Goal: Task Accomplishment & Management: Complete application form

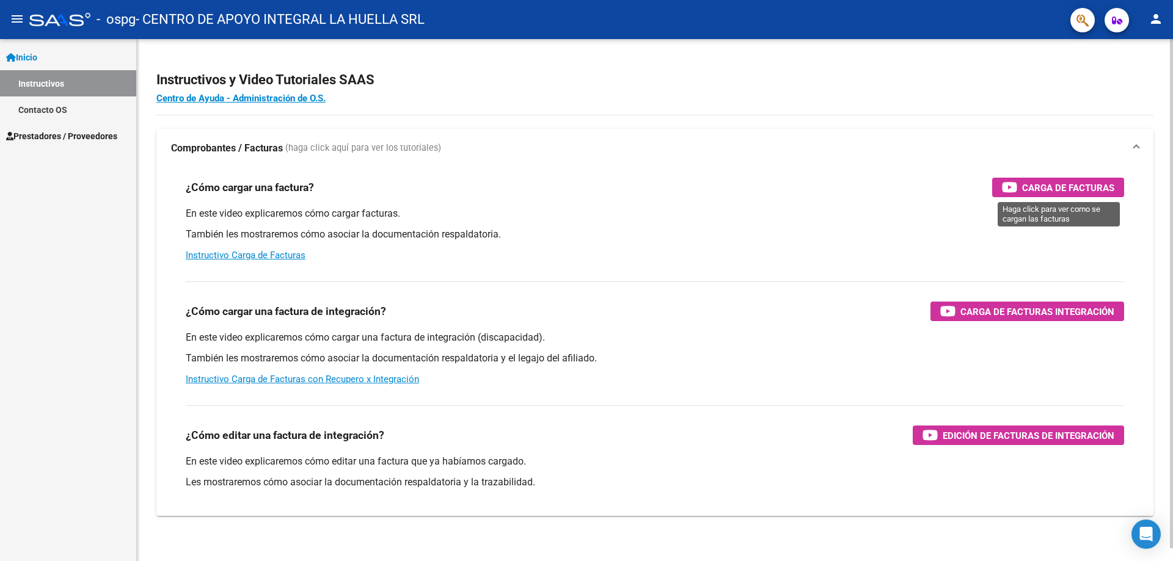
click at [1049, 184] on span "Carga de Facturas" at bounding box center [1068, 187] width 92 height 15
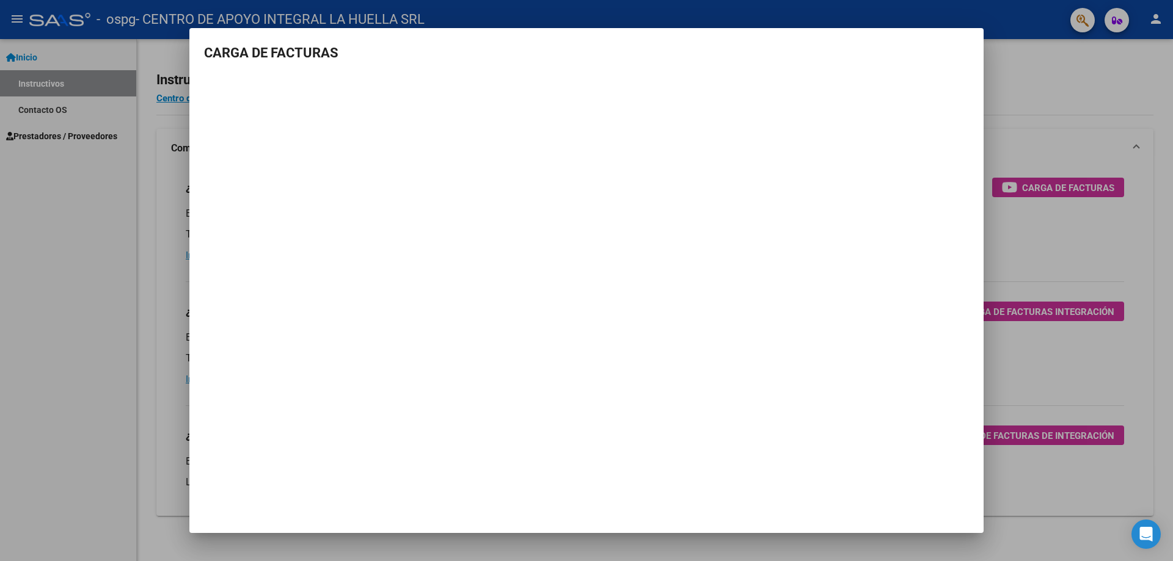
click at [1058, 68] on div at bounding box center [586, 280] width 1173 height 561
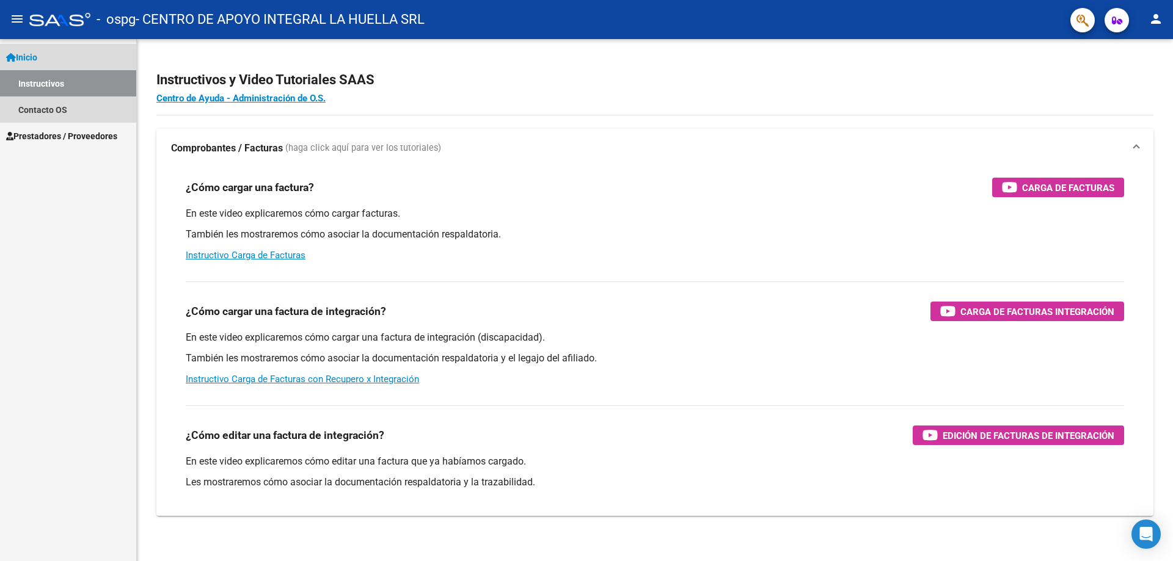
click at [29, 86] on link "Instructivos" at bounding box center [68, 83] width 136 height 26
click at [33, 109] on link "Contacto OS" at bounding box center [68, 110] width 136 height 26
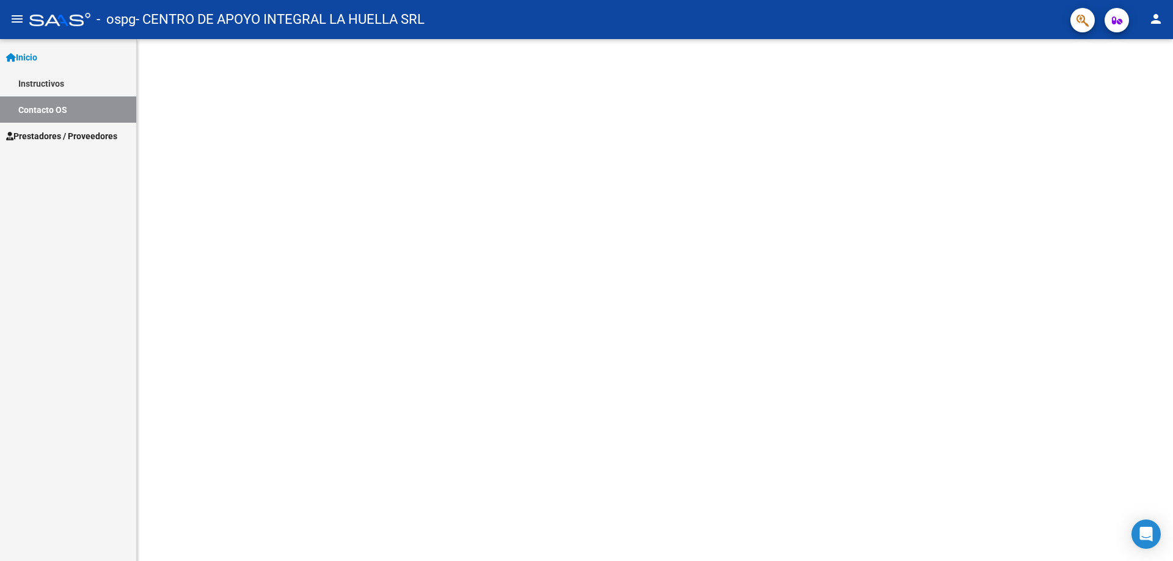
click at [36, 126] on link "Prestadores / Proveedores" at bounding box center [68, 136] width 136 height 26
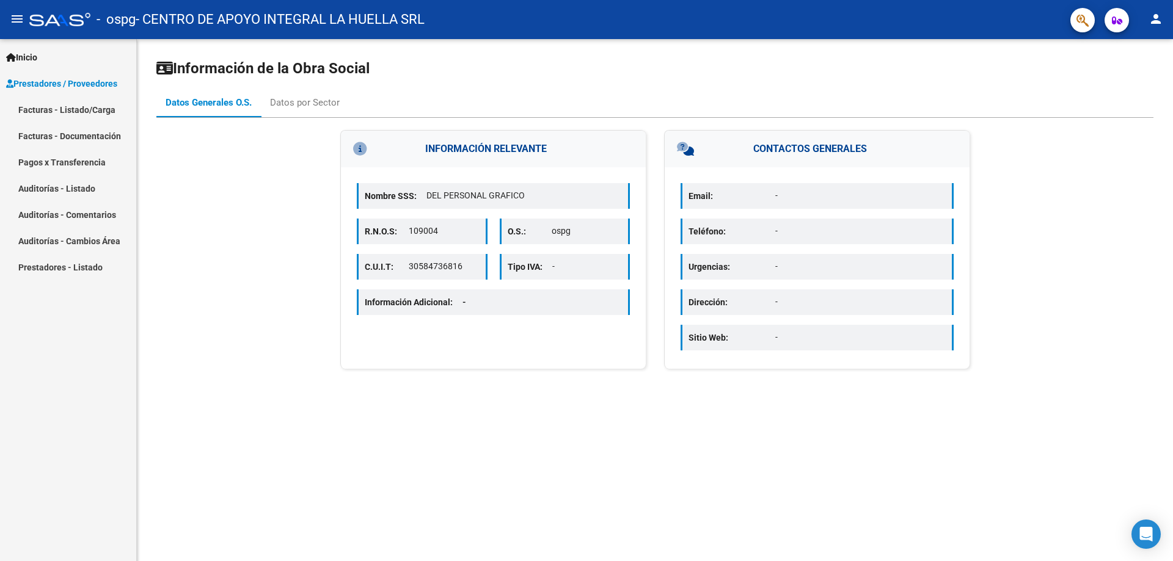
click at [62, 112] on link "Facturas - Listado/Carga" at bounding box center [68, 110] width 136 height 26
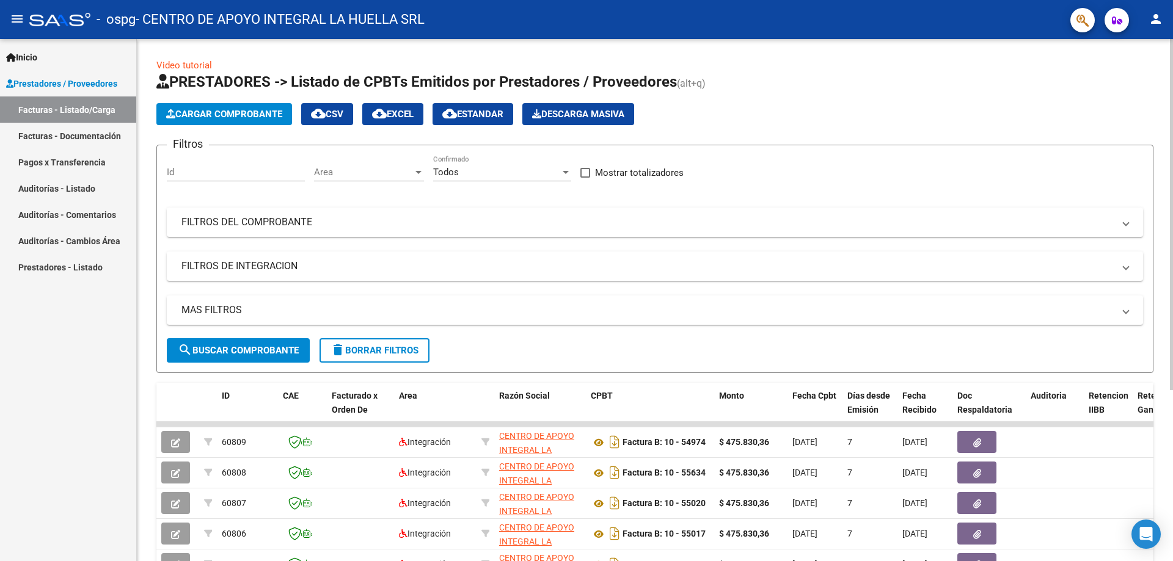
click at [188, 107] on button "Cargar Comprobante" at bounding box center [224, 114] width 136 height 22
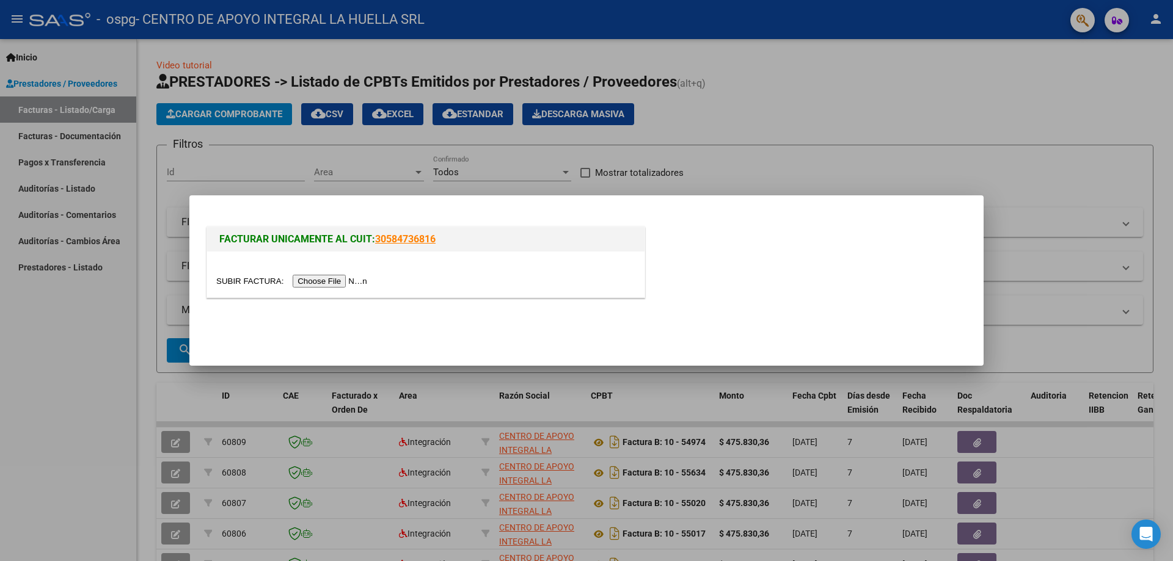
click at [877, 183] on div at bounding box center [586, 280] width 1173 height 561
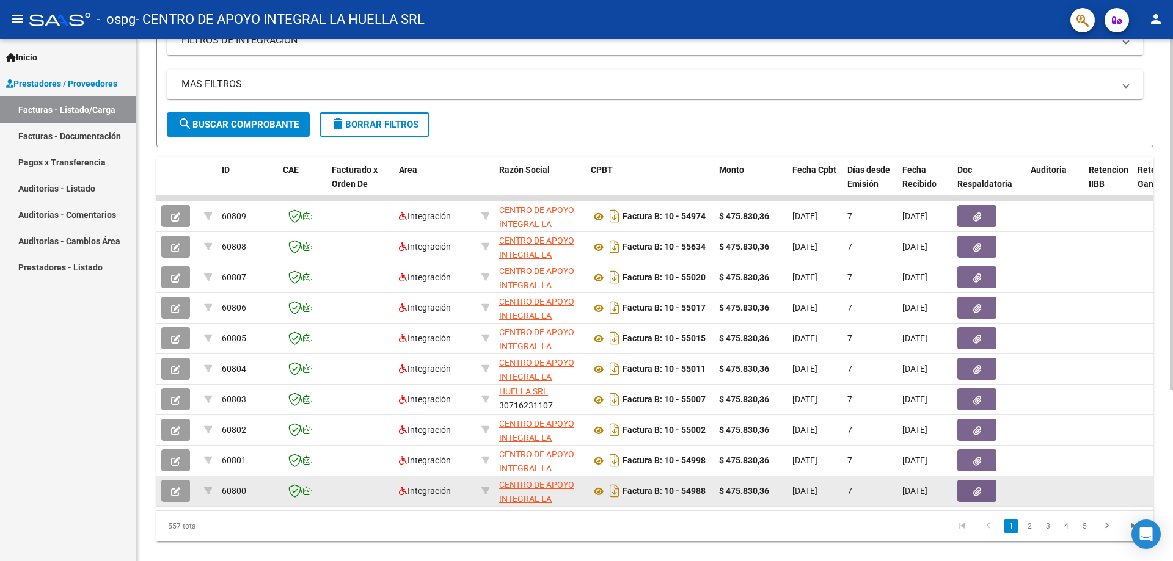
scroll to position [255, 0]
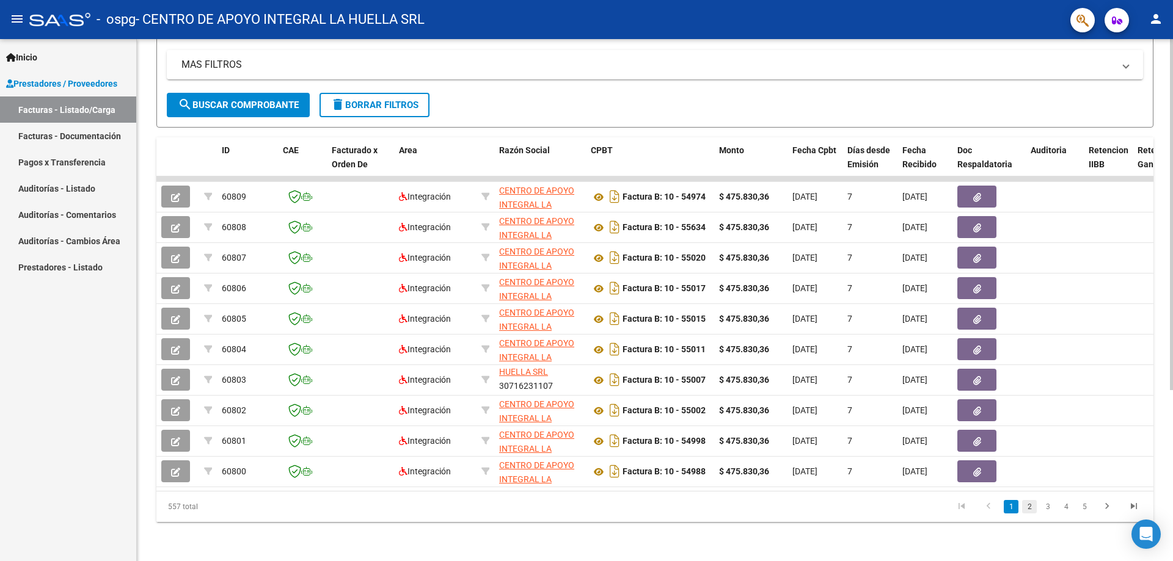
click at [1026, 508] on link "2" at bounding box center [1029, 506] width 15 height 13
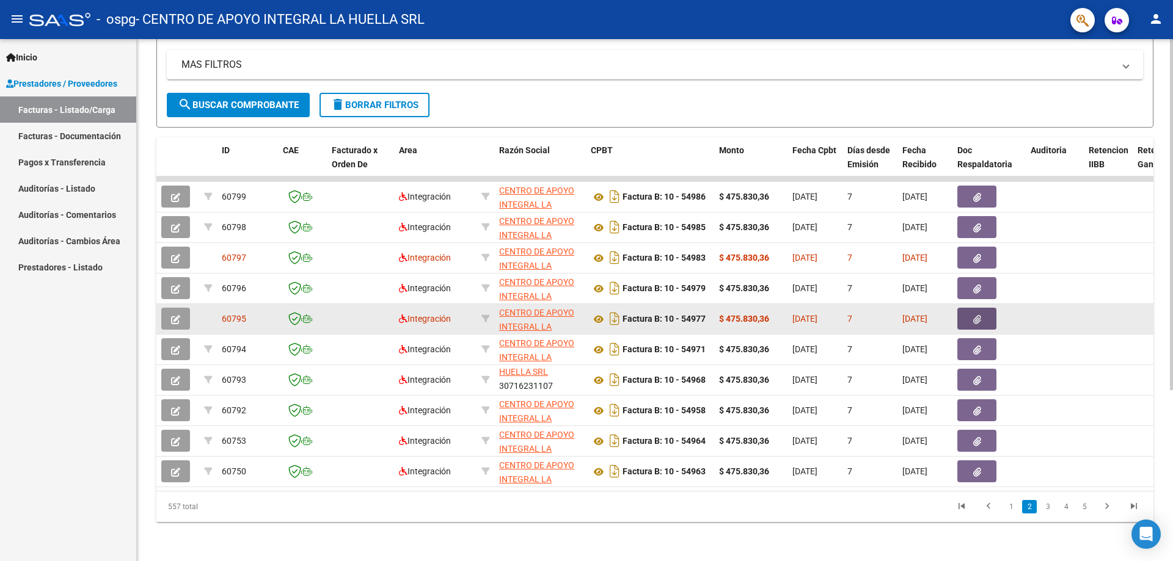
click at [968, 308] on button "button" at bounding box center [976, 319] width 39 height 22
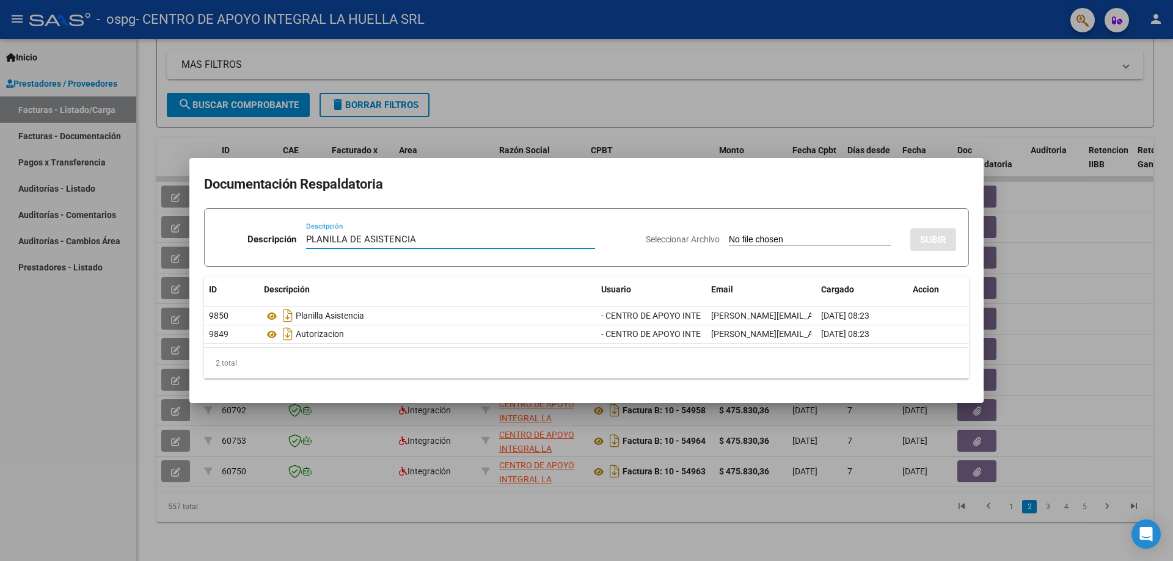
type input "PLANILLA DE ASISTENCIA"
click at [745, 242] on input "Seleccionar Archivo" at bounding box center [810, 241] width 162 height 12
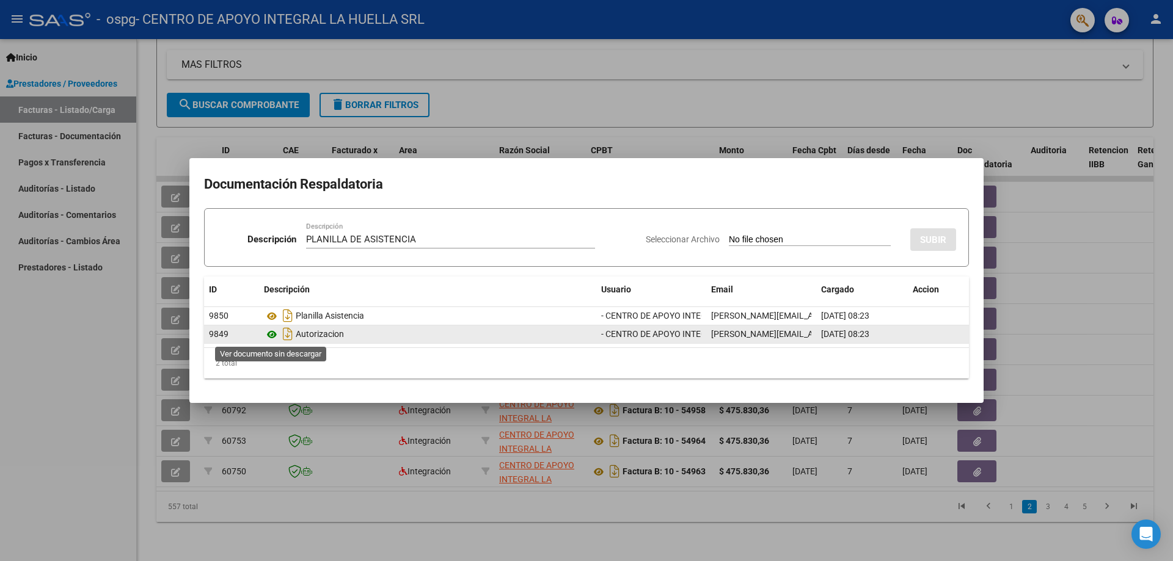
click at [269, 332] on icon at bounding box center [272, 334] width 16 height 15
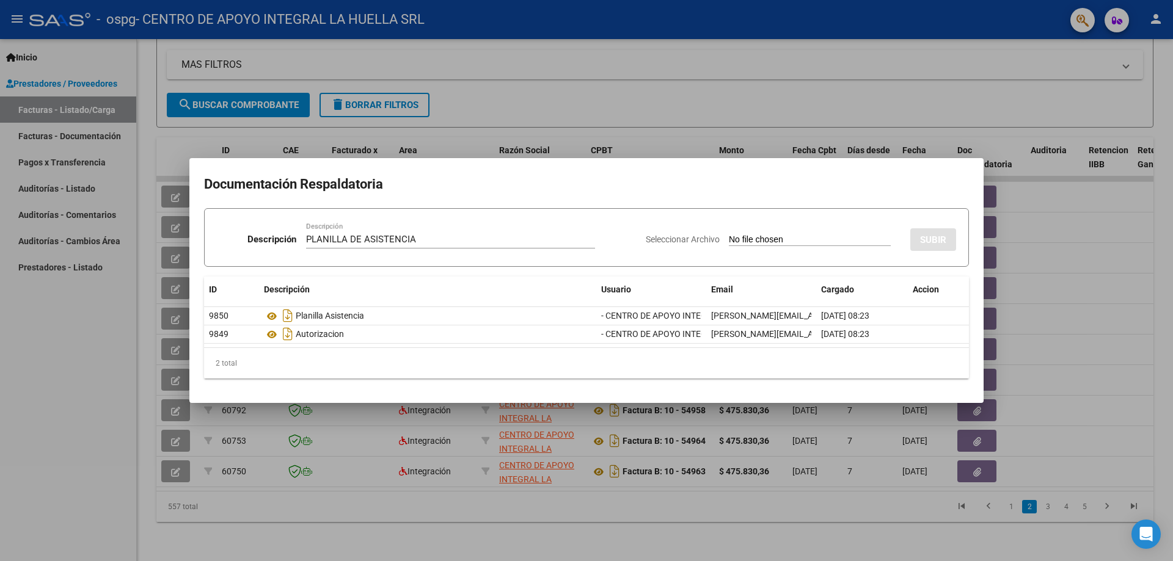
click at [667, 242] on span "Seleccionar Archivo" at bounding box center [683, 240] width 74 height 10
click at [729, 242] on input "Seleccionar Archivo" at bounding box center [810, 241] width 162 height 12
type input "C:\fakepath\[PERSON_NAME] P ASISTENCIA AGOSTO S GRAFICOS.pdf"
click at [926, 245] on span "SUBIR" at bounding box center [933, 240] width 26 height 11
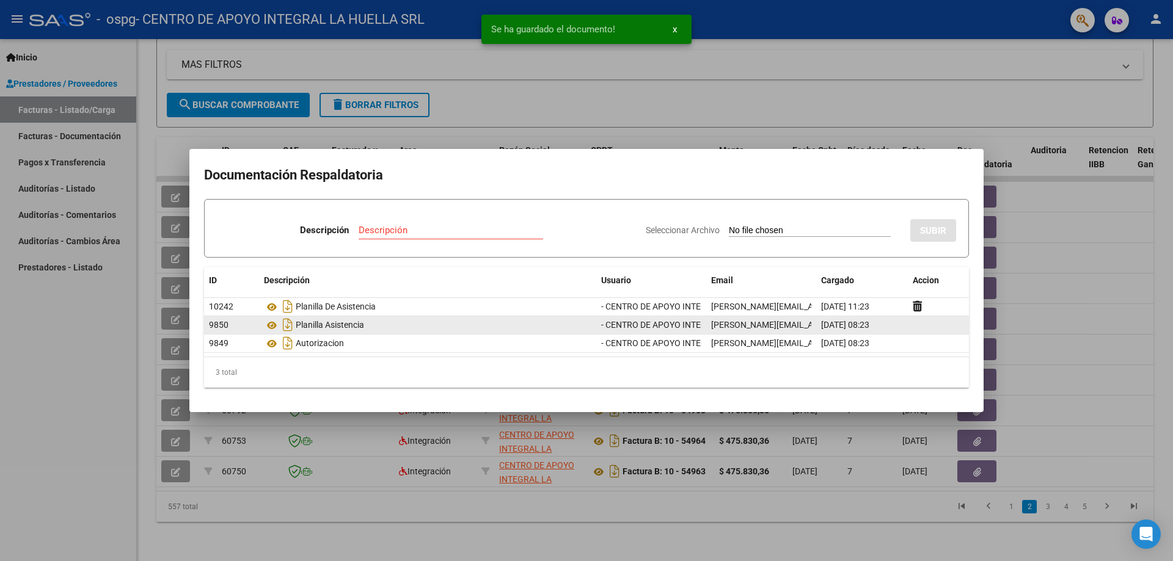
click at [618, 329] on span "- CENTRO DE APOYO INTEGRAL LA HUELLA SRL" at bounding box center [693, 325] width 184 height 10
click at [923, 323] on datatable-body-cell at bounding box center [938, 325] width 61 height 18
click at [849, 329] on span "[DATE] 08:23" at bounding box center [845, 325] width 48 height 10
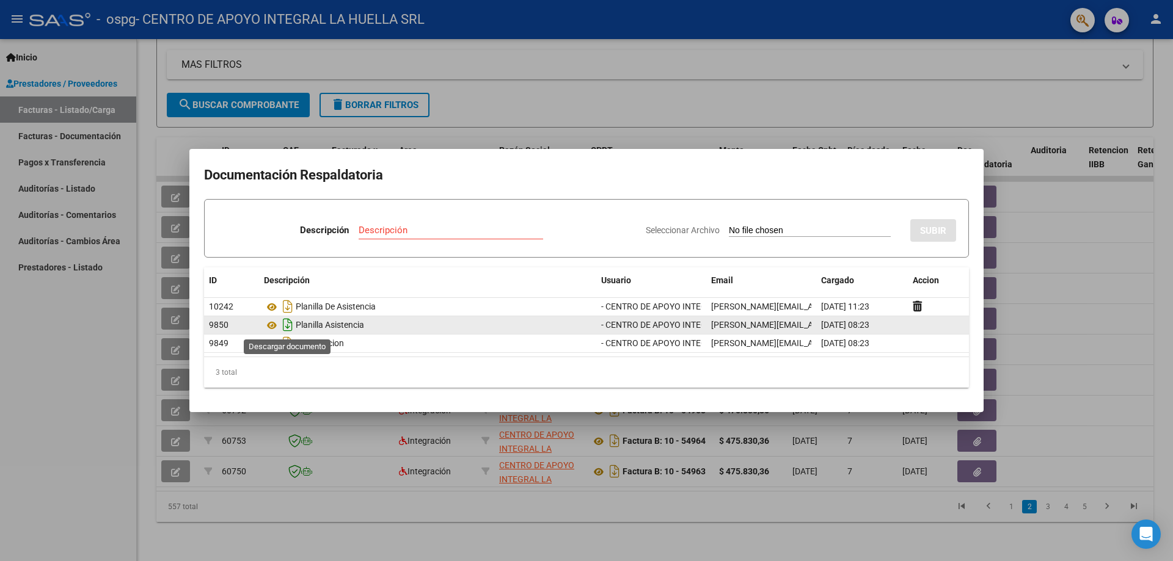
click at [281, 325] on icon "Descargar documento" at bounding box center [288, 325] width 16 height 20
click at [317, 324] on div "Planilla Asistencia" at bounding box center [427, 325] width 327 height 20
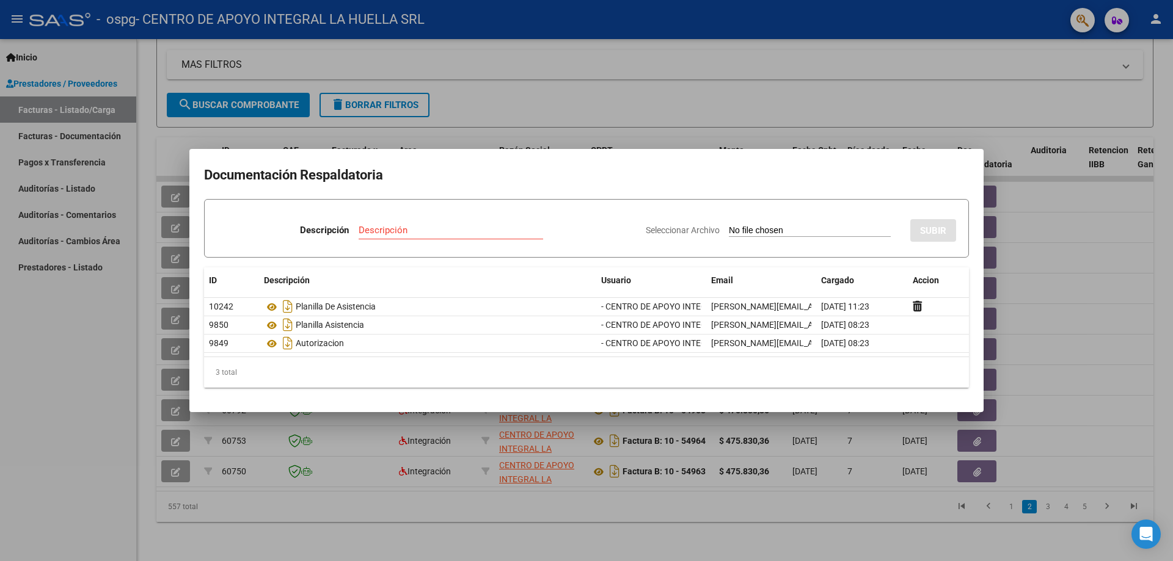
click at [1154, 248] on div at bounding box center [586, 280] width 1173 height 561
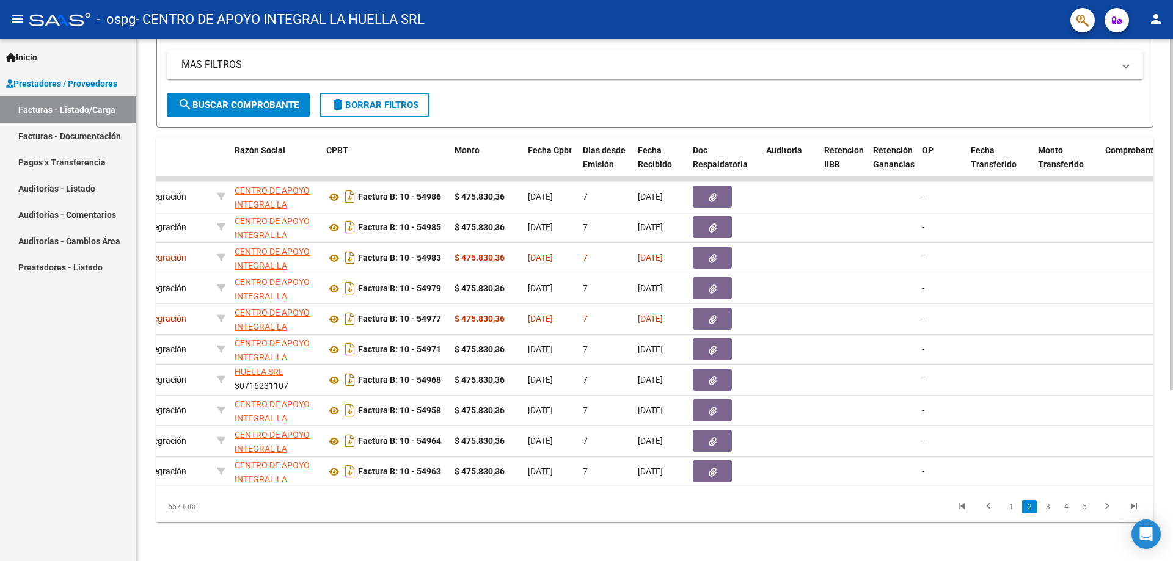
scroll to position [0, 164]
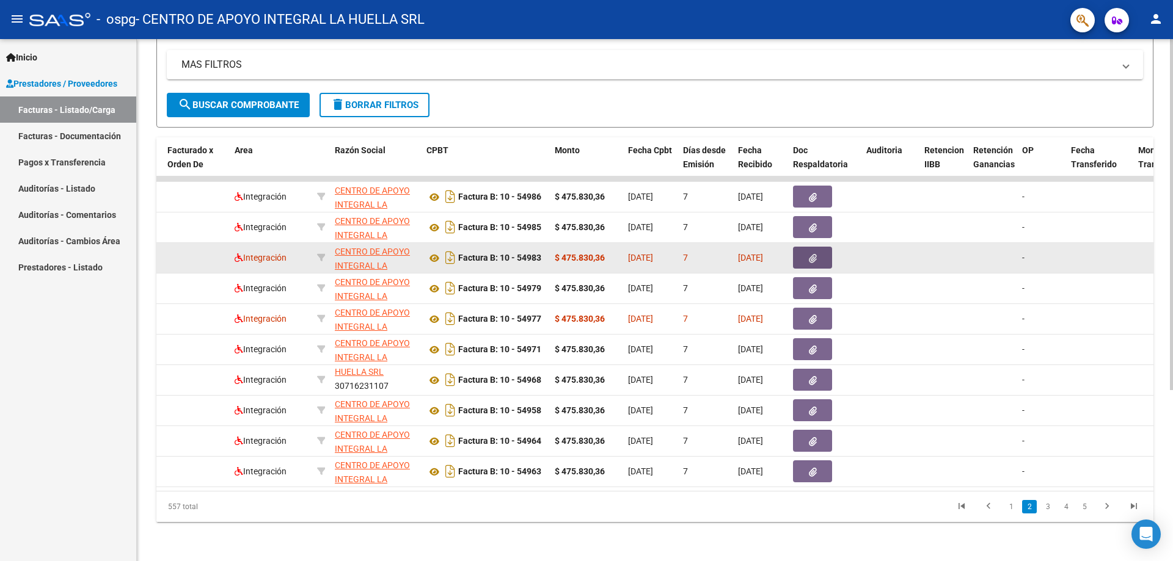
click at [820, 250] on button "button" at bounding box center [812, 258] width 39 height 22
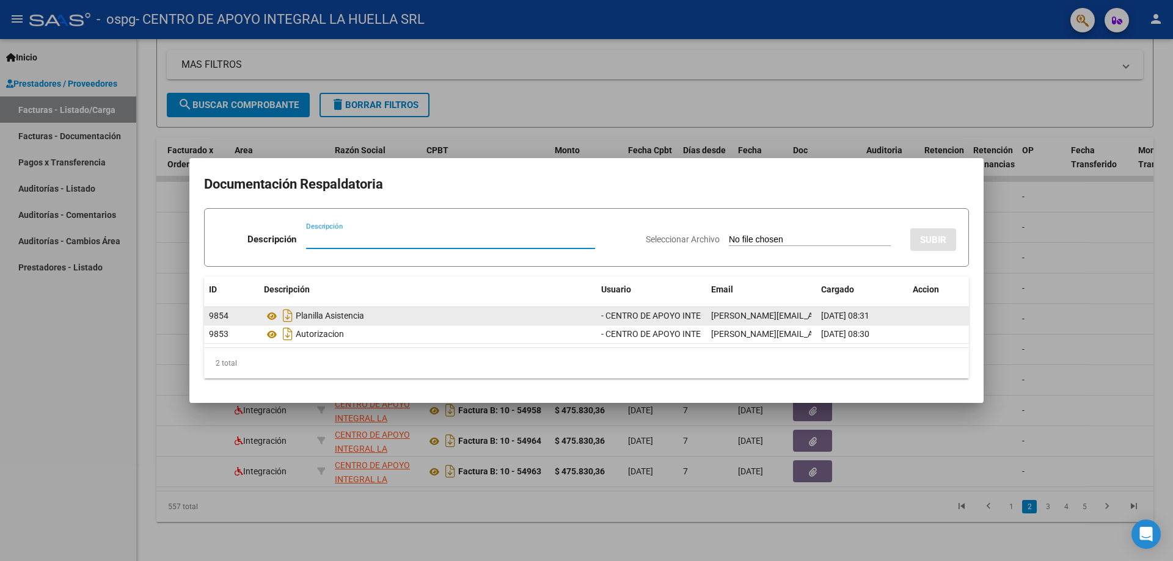
click at [934, 316] on datatable-body-cell at bounding box center [938, 316] width 61 height 18
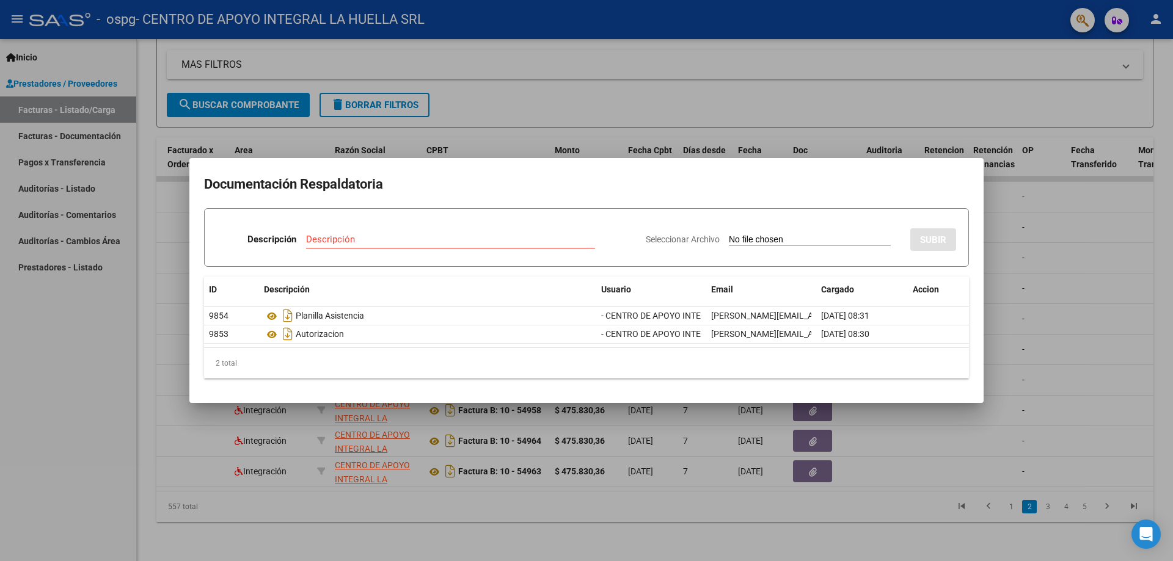
click at [417, 241] on input "Descripción" at bounding box center [450, 239] width 289 height 11
click at [996, 192] on div at bounding box center [586, 280] width 1173 height 561
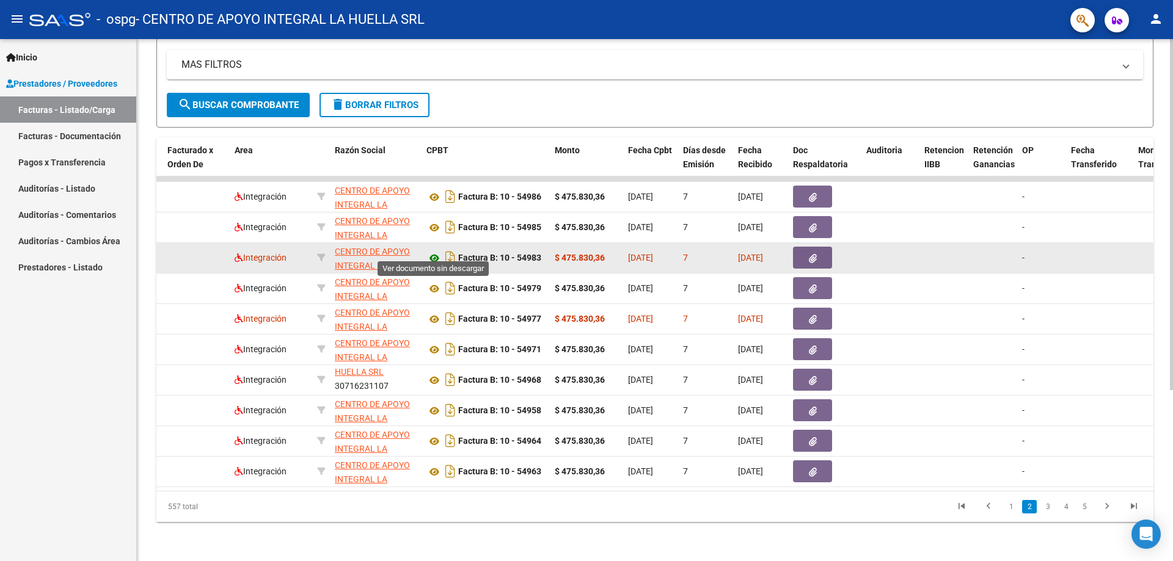
click at [433, 251] on icon at bounding box center [434, 258] width 16 height 15
click at [803, 252] on button "button" at bounding box center [812, 258] width 39 height 22
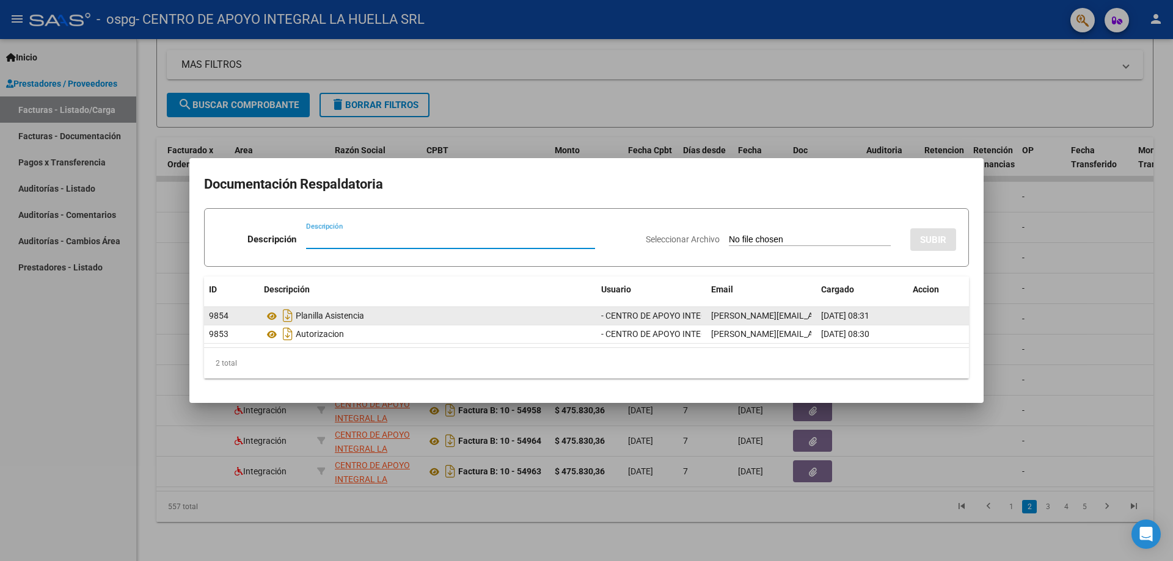
click at [465, 317] on div "Planilla Asistencia" at bounding box center [427, 316] width 327 height 20
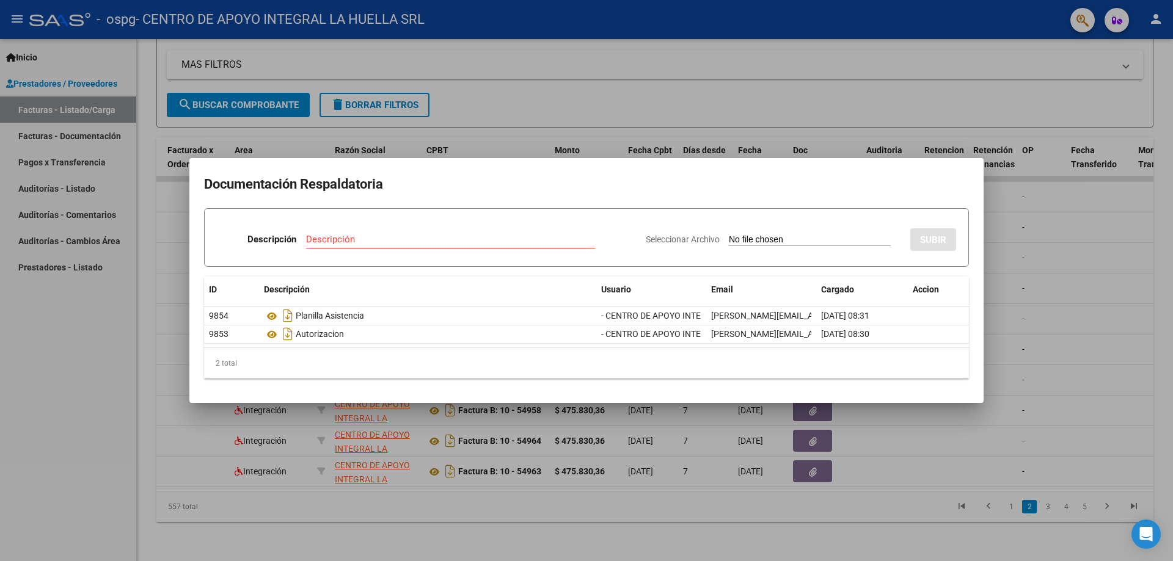
click at [428, 230] on div "Descripción" at bounding box center [450, 239] width 289 height 18
type input "PLANILLA DE ASISTENCIA"
click at [738, 236] on input "Seleccionar Archivo" at bounding box center [810, 241] width 162 height 12
type input "C:\fakepath\[PERSON_NAME] P ASISTENCIA AGOSTO S GRAFICOS.pdf"
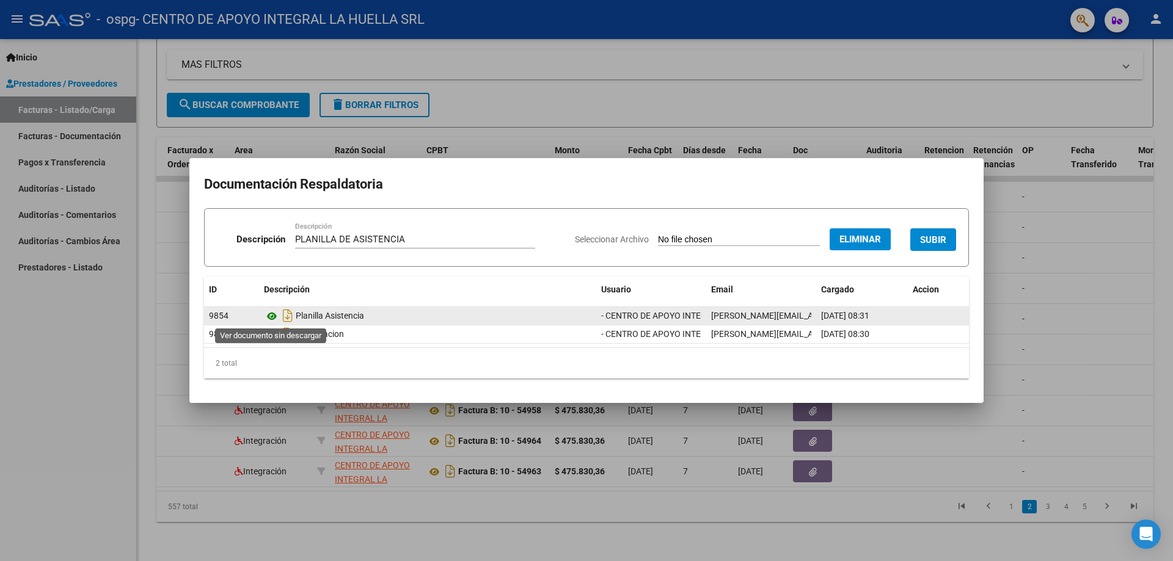
click at [272, 313] on icon at bounding box center [272, 316] width 16 height 15
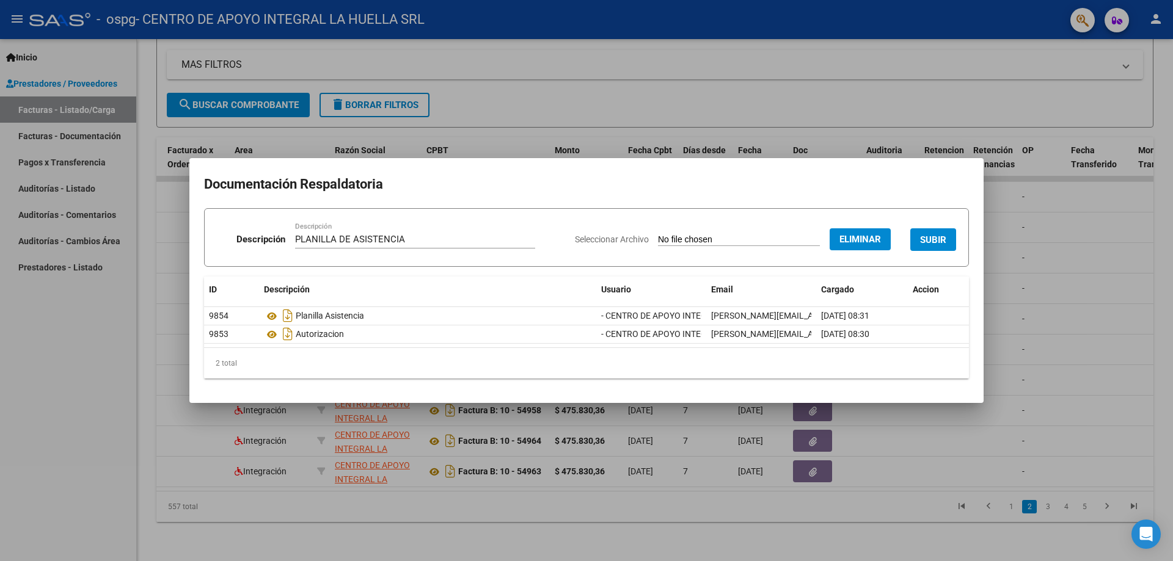
click at [924, 238] on span "SUBIR" at bounding box center [933, 240] width 26 height 11
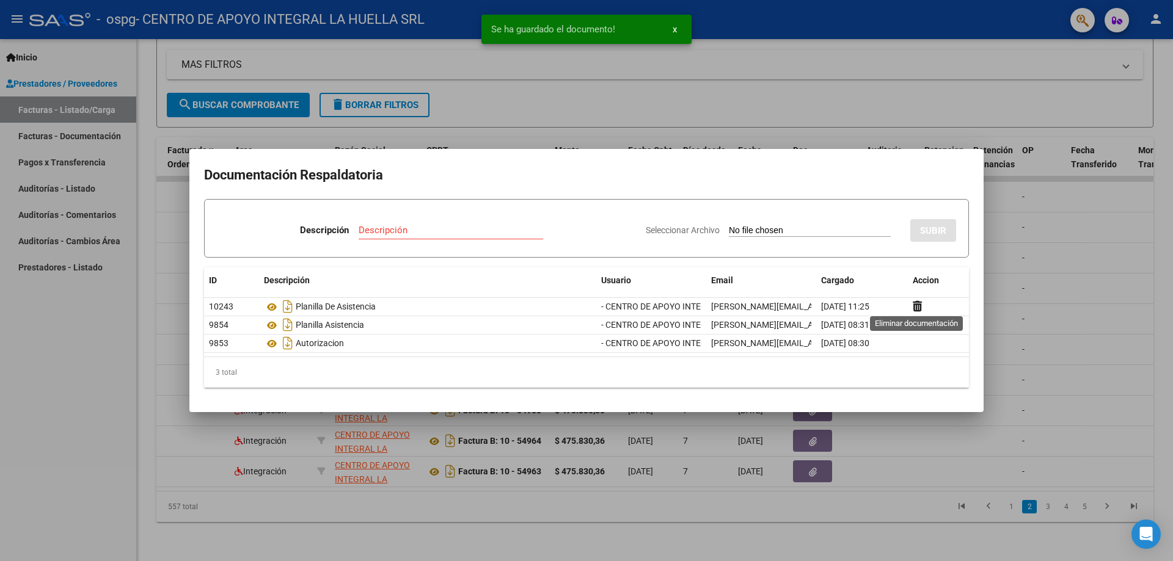
click at [1030, 304] on div at bounding box center [586, 280] width 1173 height 561
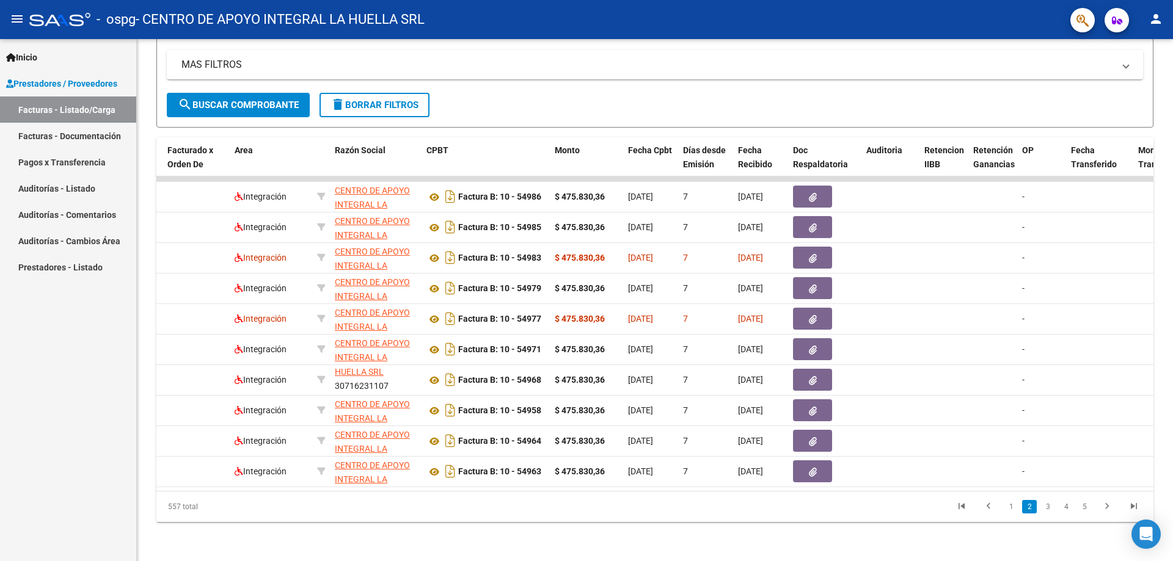
drag, startPoint x: 497, startPoint y: 491, endPoint x: 588, endPoint y: 490, distance: 91.6
click at [588, 490] on div "ID CAE Facturado x Orden De Area Razón Social CPBT Monto Fecha Cpbt Días desde …" at bounding box center [654, 329] width 997 height 385
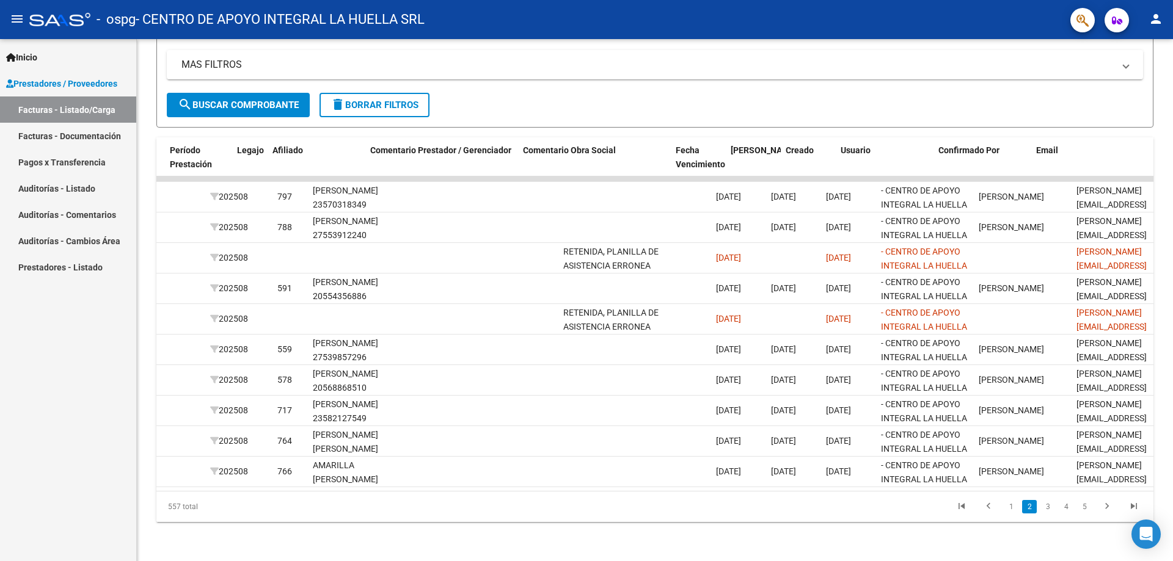
scroll to position [0, 1578]
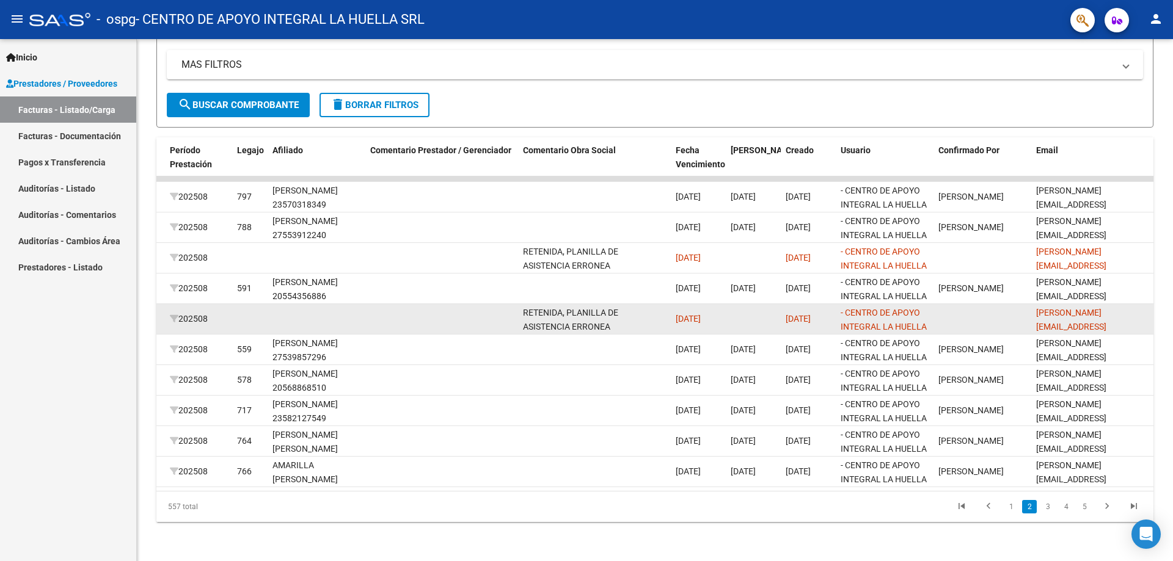
click at [957, 321] on datatable-body-cell at bounding box center [982, 319] width 98 height 30
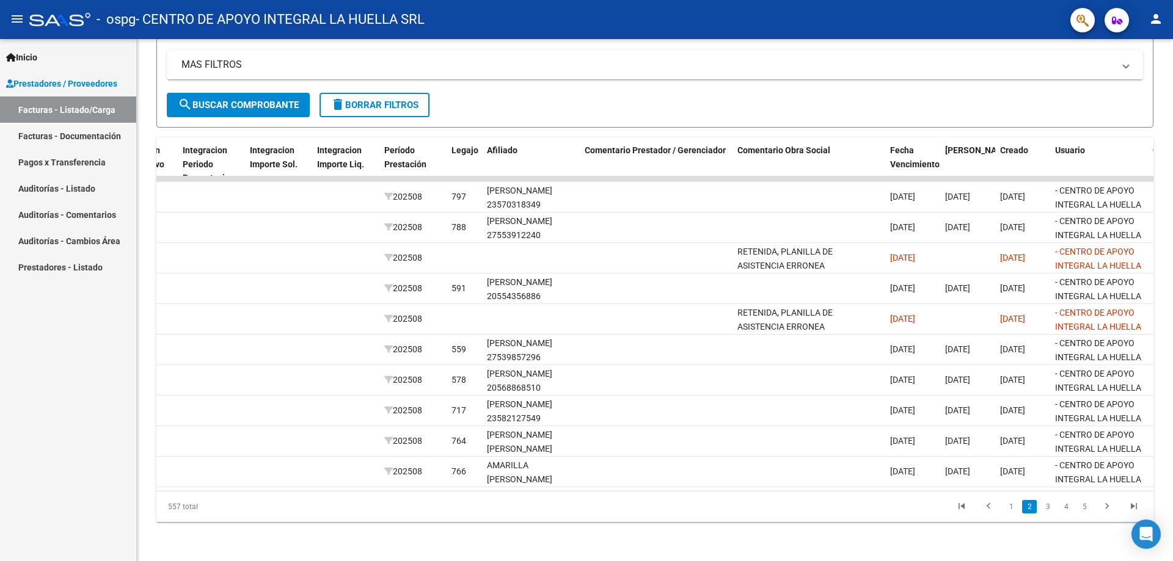
scroll to position [0, 1362]
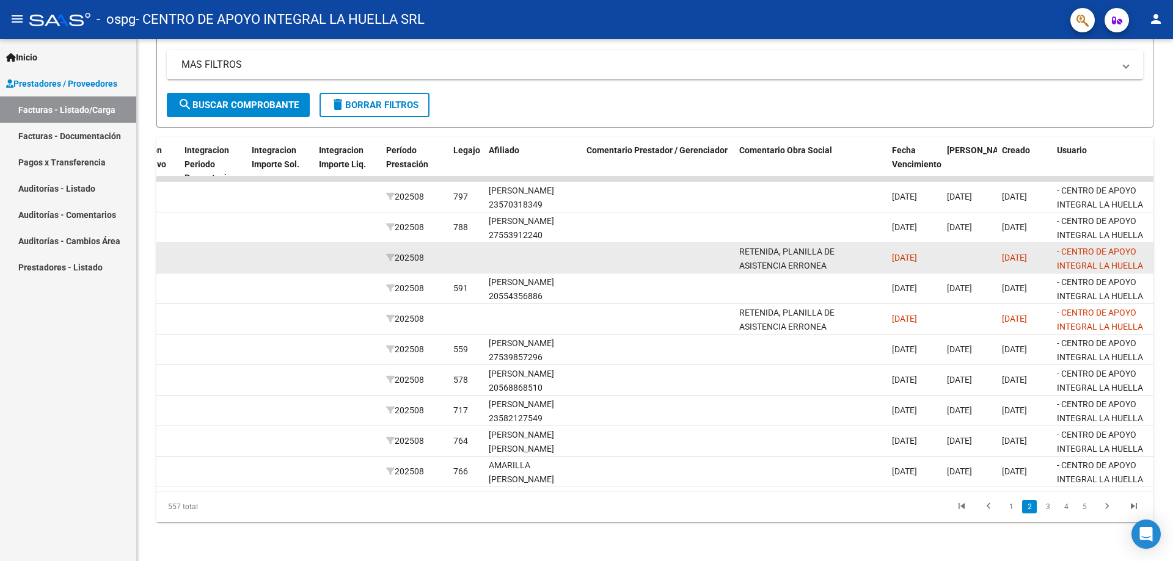
drag, startPoint x: 958, startPoint y: 250, endPoint x: 901, endPoint y: 244, distance: 57.1
click at [958, 249] on datatable-body-cell at bounding box center [969, 258] width 55 height 30
drag, startPoint x: 892, startPoint y: 247, endPoint x: 784, endPoint y: 247, distance: 108.7
click at [892, 253] on span "[DATE]" at bounding box center [904, 258] width 25 height 10
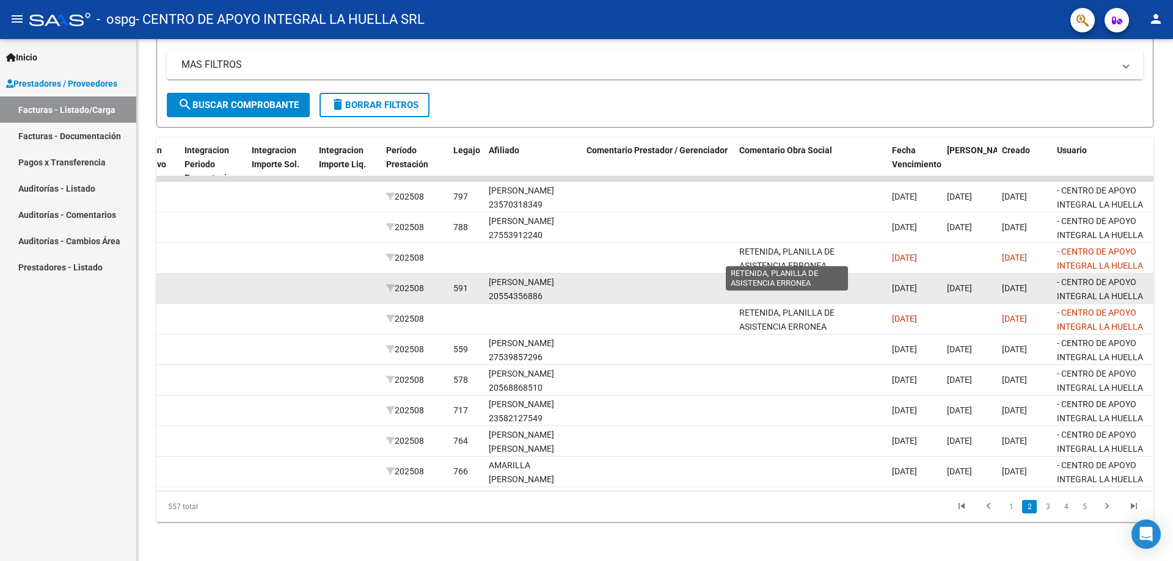
click at [783, 247] on span "RETENIDA, PLANILLA DE ASISTENCIA ERRONEA" at bounding box center [786, 259] width 95 height 24
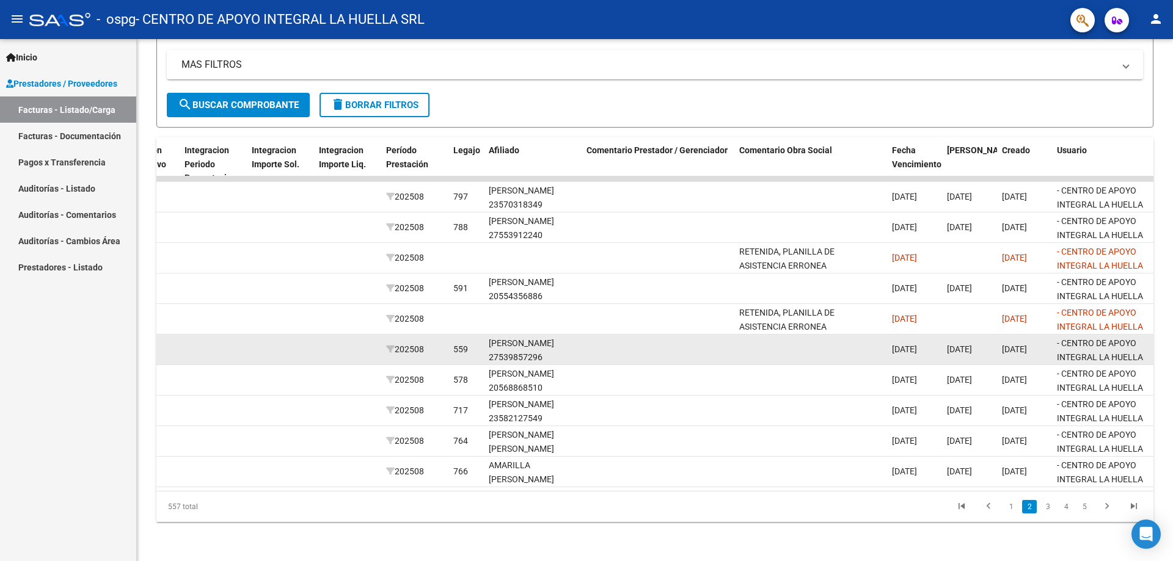
click at [775, 335] on datatable-body-cell at bounding box center [810, 350] width 153 height 30
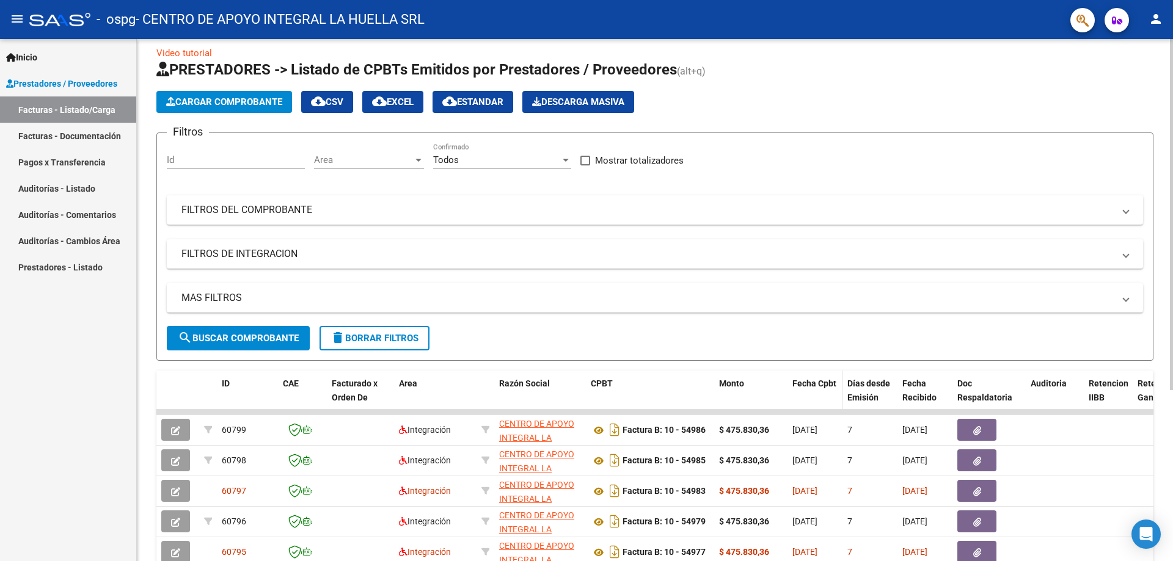
scroll to position [0, 0]
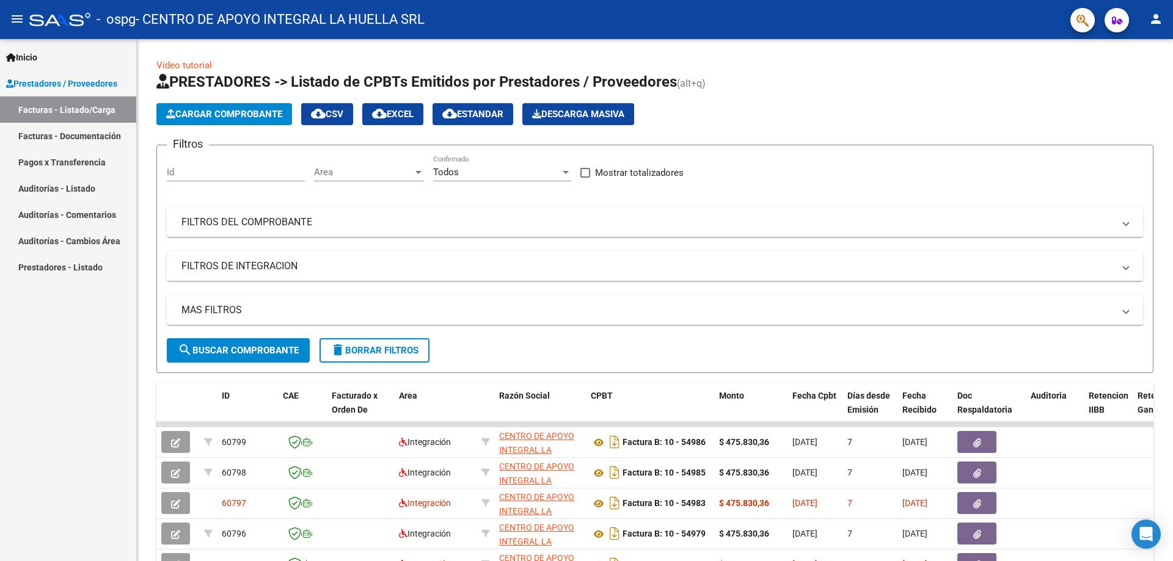
click at [1155, 23] on mat-icon "person" at bounding box center [1155, 19] width 15 height 15
click at [1132, 78] on button "exit_to_app Salir" at bounding box center [1130, 80] width 75 height 29
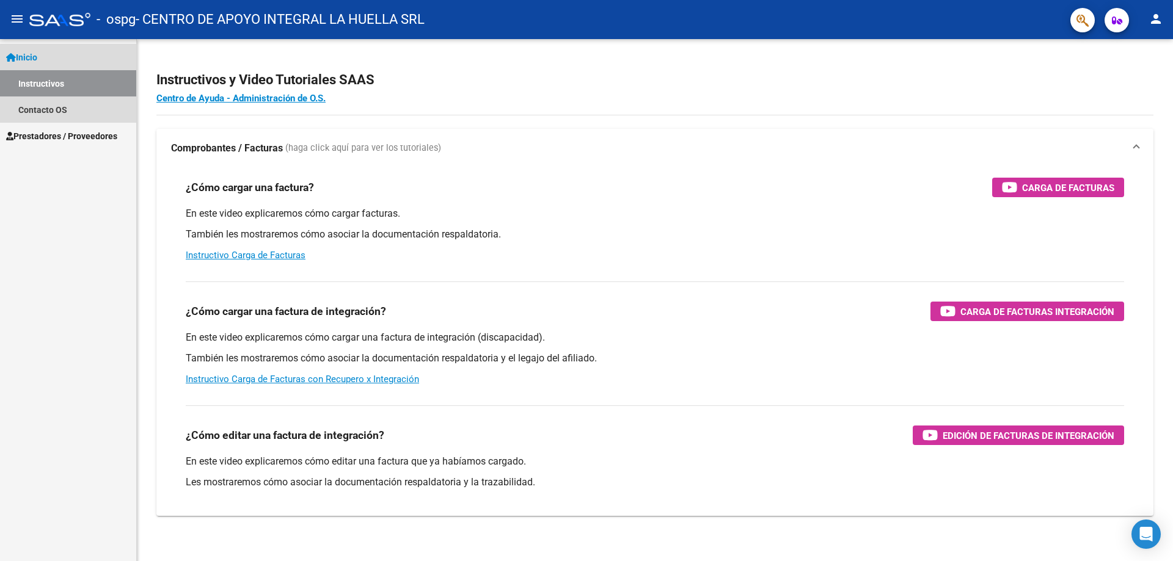
click at [71, 90] on link "Instructivos" at bounding box center [68, 83] width 136 height 26
click at [59, 107] on link "Contacto OS" at bounding box center [68, 110] width 136 height 26
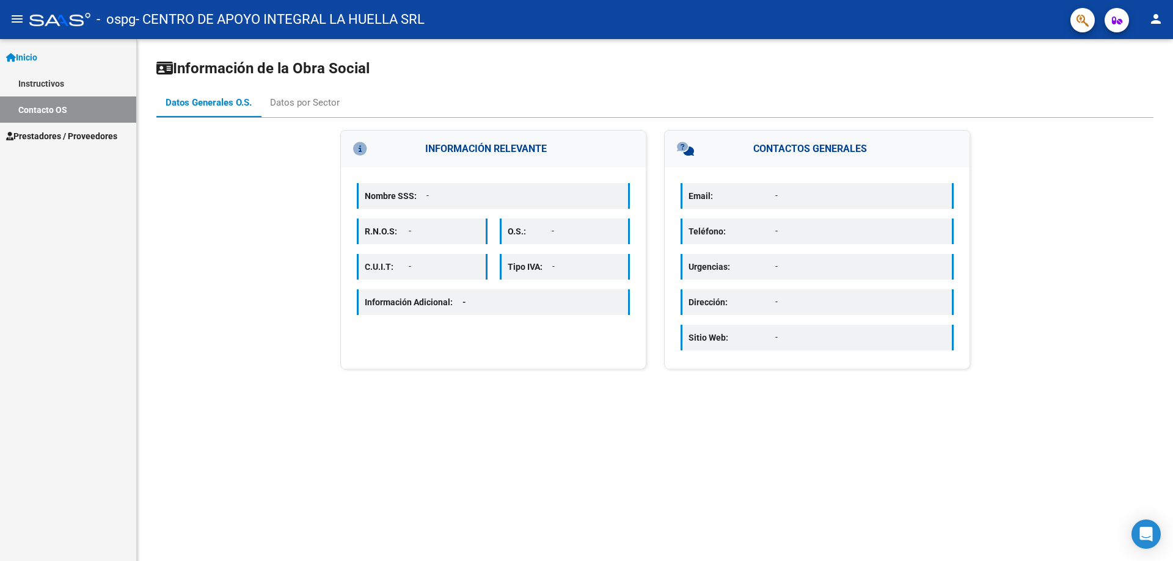
click at [68, 90] on link "Instructivos" at bounding box center [68, 83] width 136 height 26
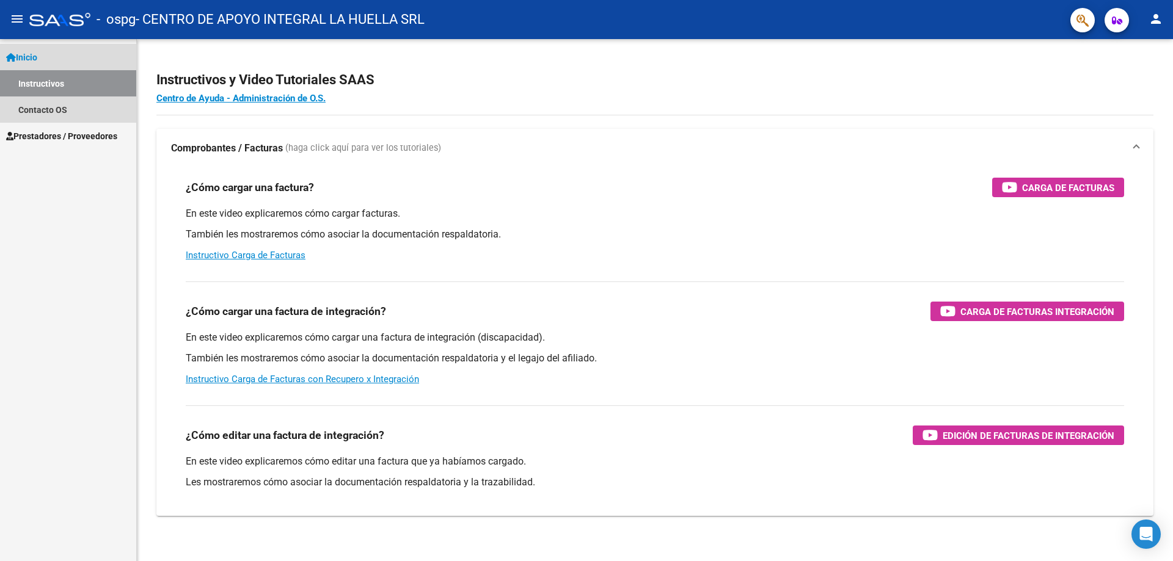
click at [69, 64] on link "Inicio" at bounding box center [68, 57] width 136 height 26
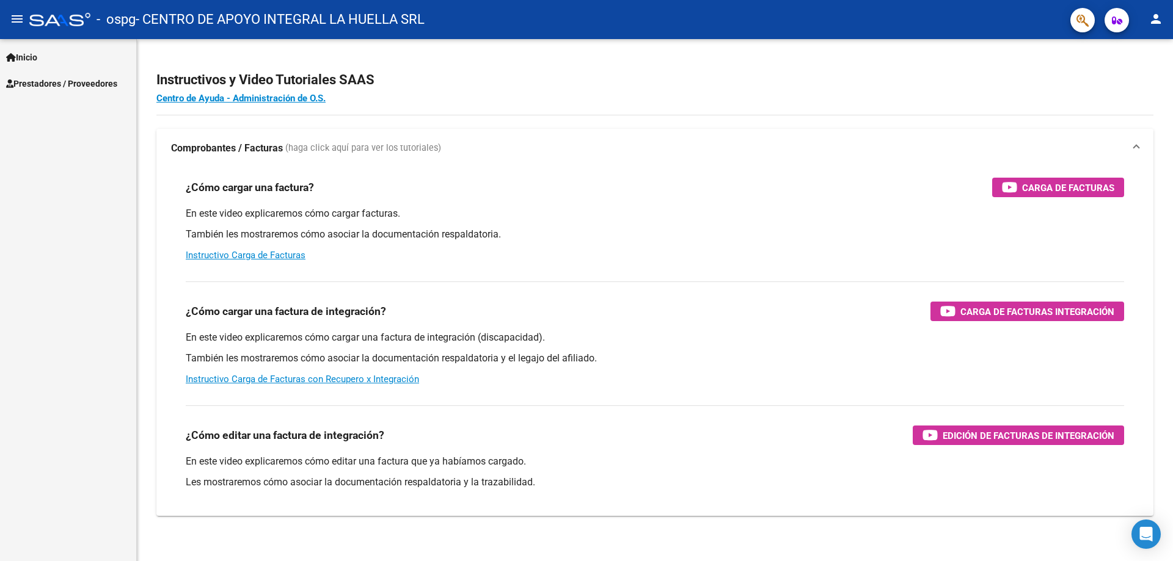
click at [68, 84] on span "Prestadores / Proveedores" at bounding box center [61, 83] width 111 height 13
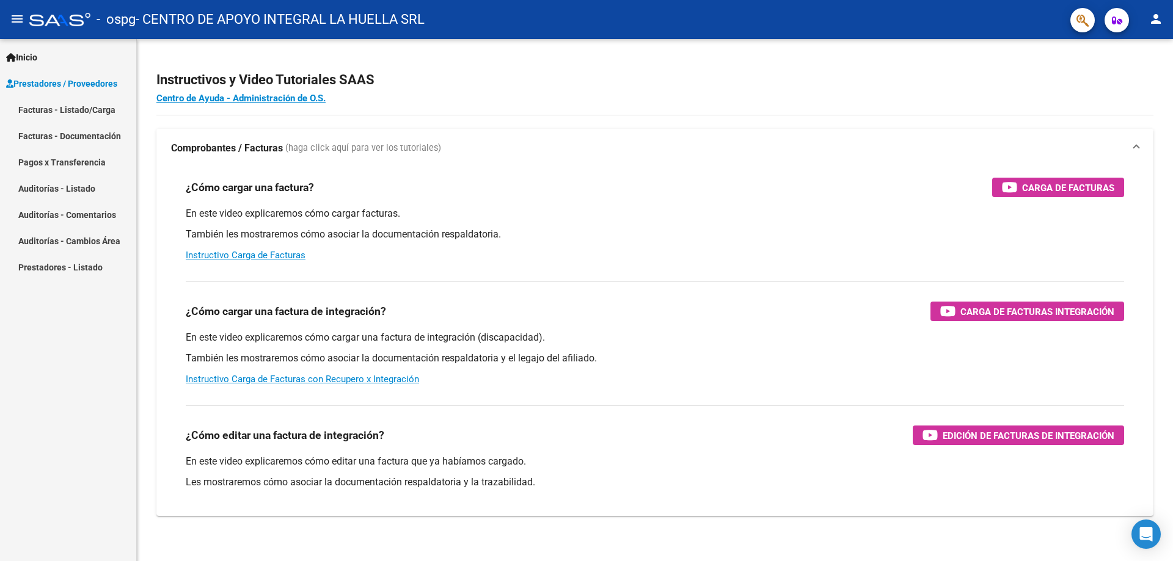
click at [72, 105] on link "Facturas - Listado/Carga" at bounding box center [68, 110] width 136 height 26
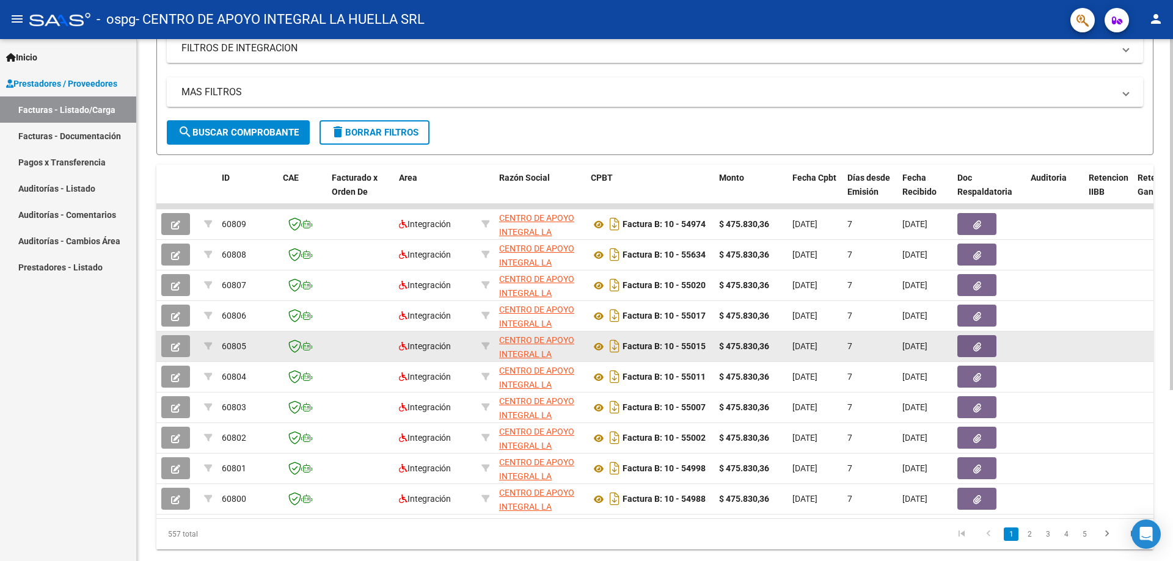
scroll to position [244, 0]
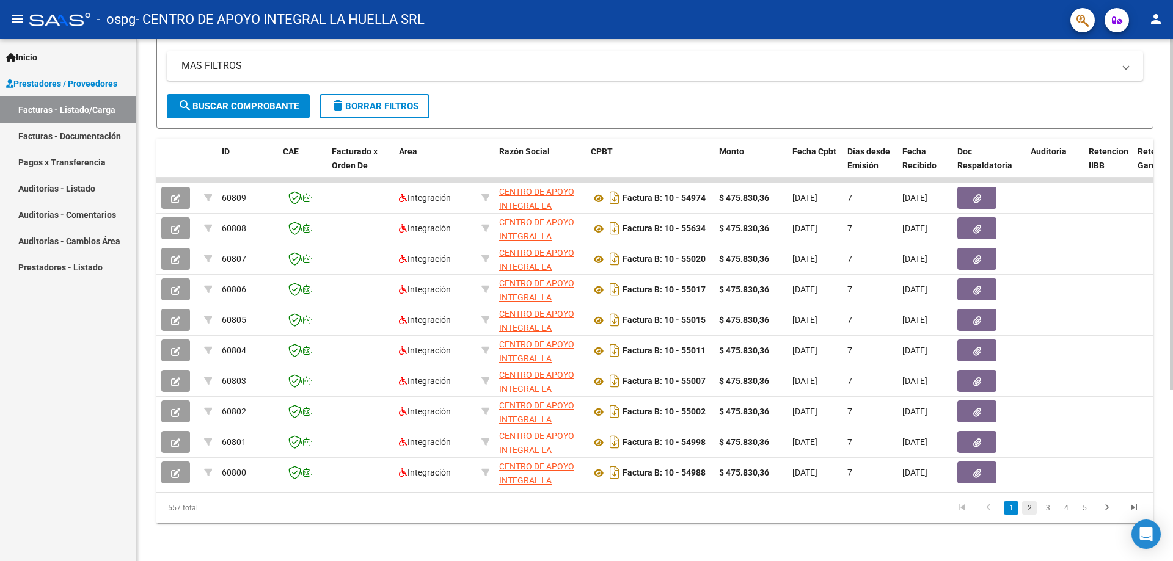
click at [1028, 515] on link "2" at bounding box center [1029, 507] width 15 height 13
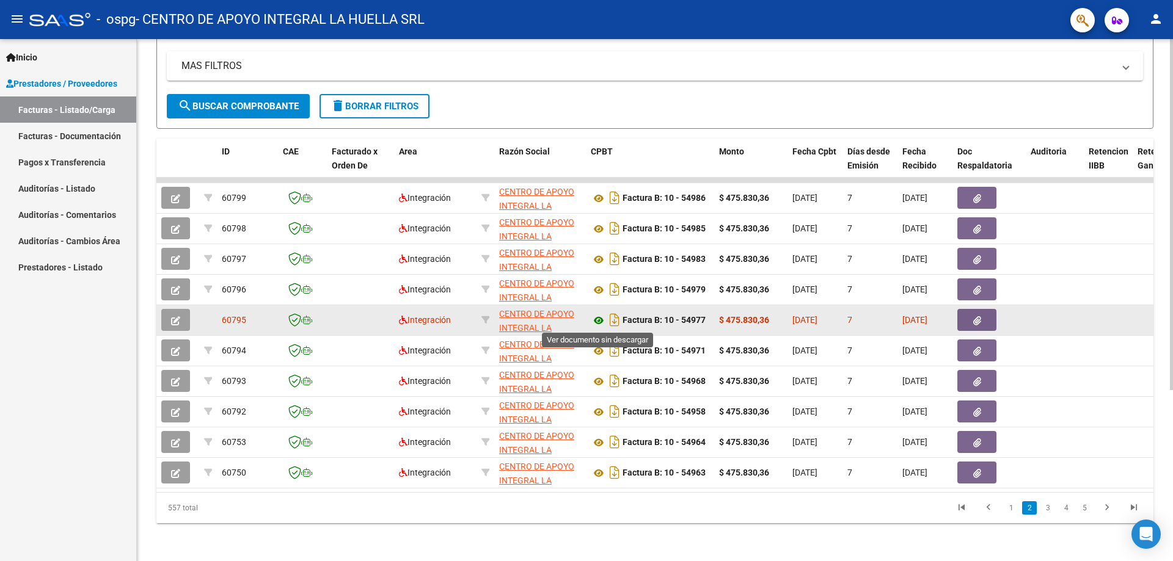
click at [598, 319] on icon at bounding box center [599, 320] width 16 height 15
click at [979, 318] on icon "button" at bounding box center [977, 320] width 8 height 9
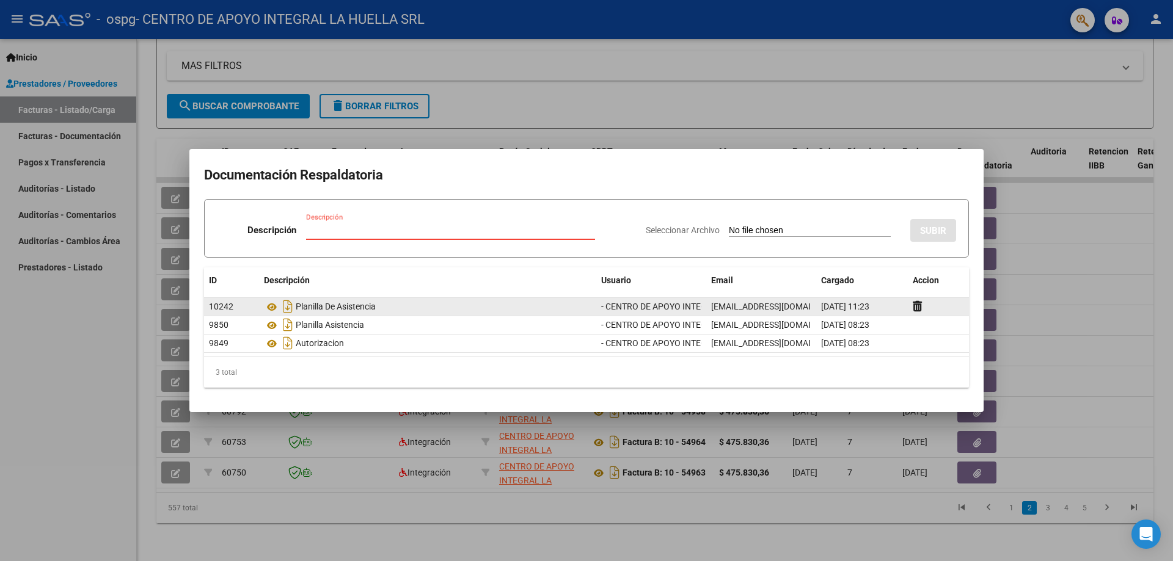
click at [860, 309] on span "[DATE] 11:23" at bounding box center [845, 307] width 48 height 10
click at [901, 307] on div "[DATE] 11:23" at bounding box center [862, 307] width 82 height 14
click at [915, 305] on icon at bounding box center [917, 307] width 9 height 12
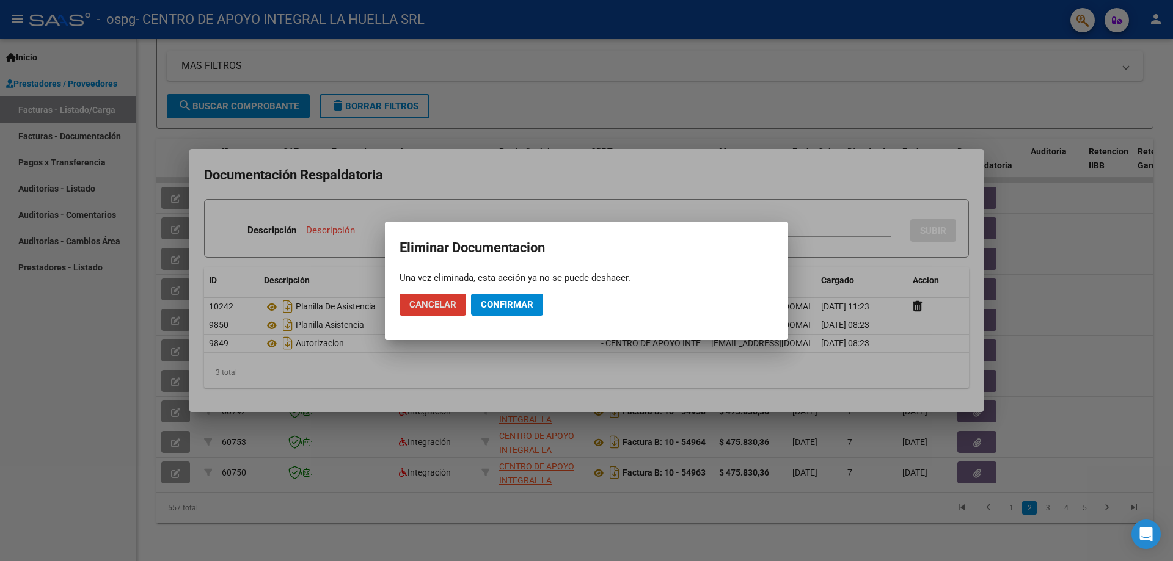
click at [506, 302] on span "Confirmar" at bounding box center [507, 304] width 53 height 11
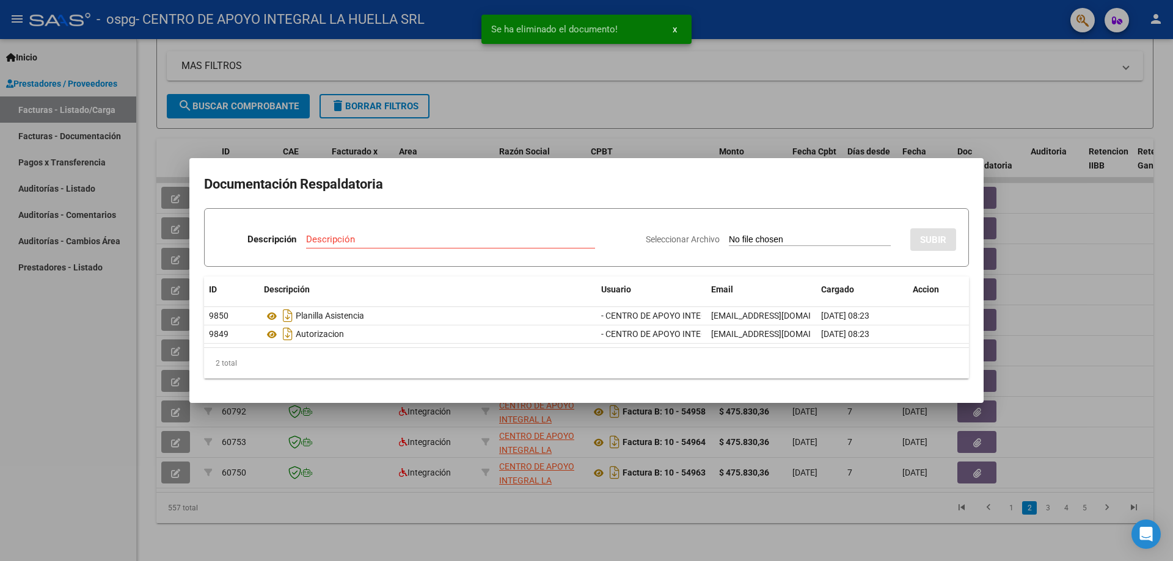
click at [429, 243] on input "Descripción" at bounding box center [450, 239] width 289 height 11
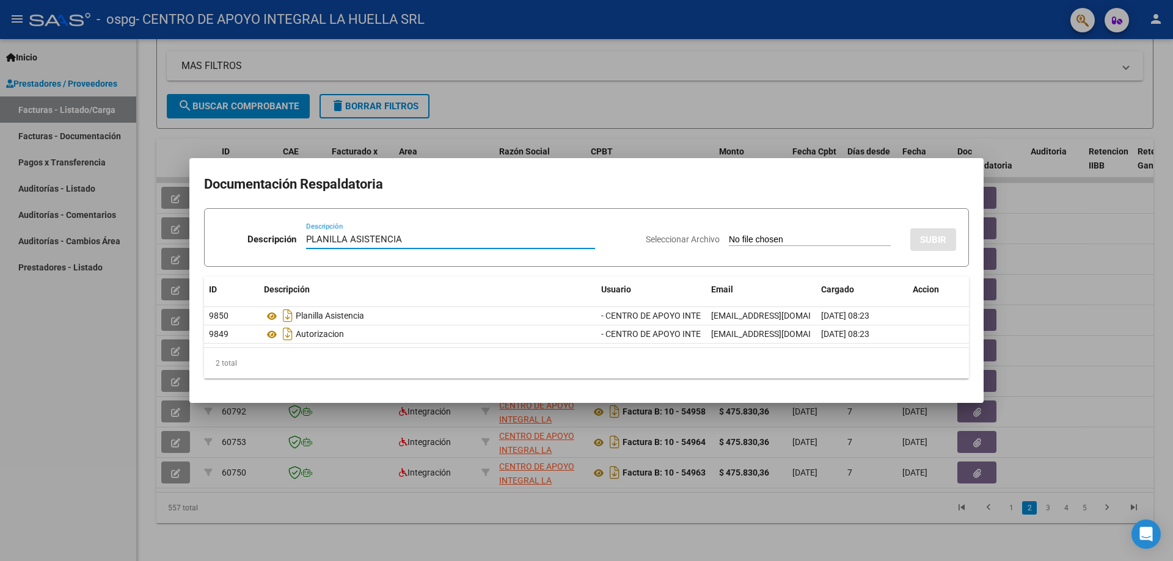
type input "PLANILLA ASISTENCIA"
click at [766, 236] on input "Seleccionar Archivo" at bounding box center [810, 241] width 162 height 12
type input "C:\fakepath\VILLANUEVA TOMAS P ASISTENCIA AGOSTO S GRAFICOS.pdf"
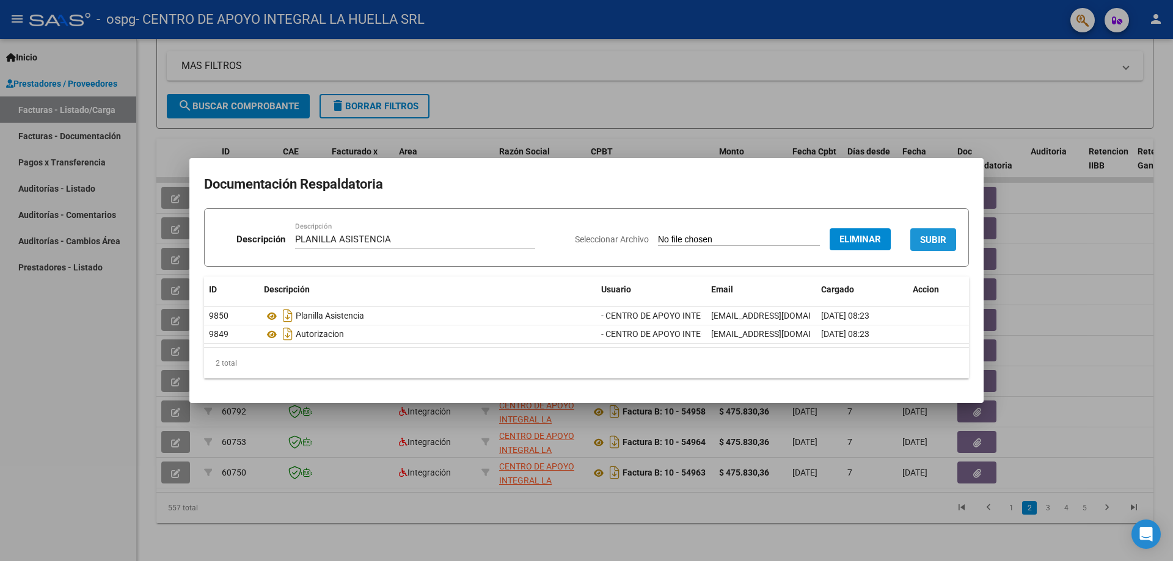
click at [930, 246] on button "SUBIR" at bounding box center [933, 239] width 46 height 23
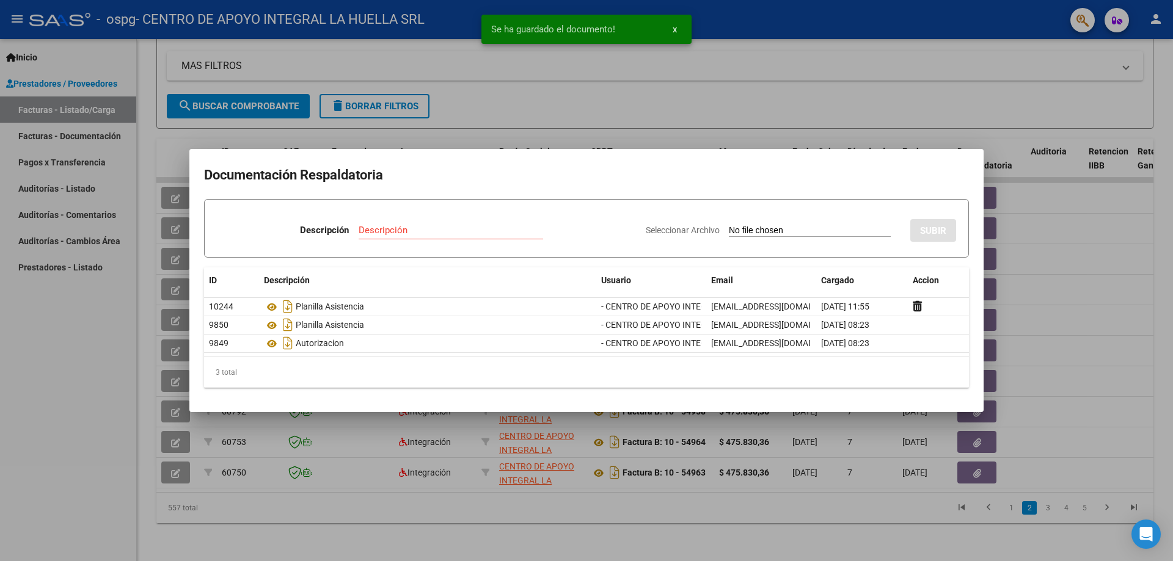
click at [1172, 403] on div at bounding box center [586, 280] width 1173 height 561
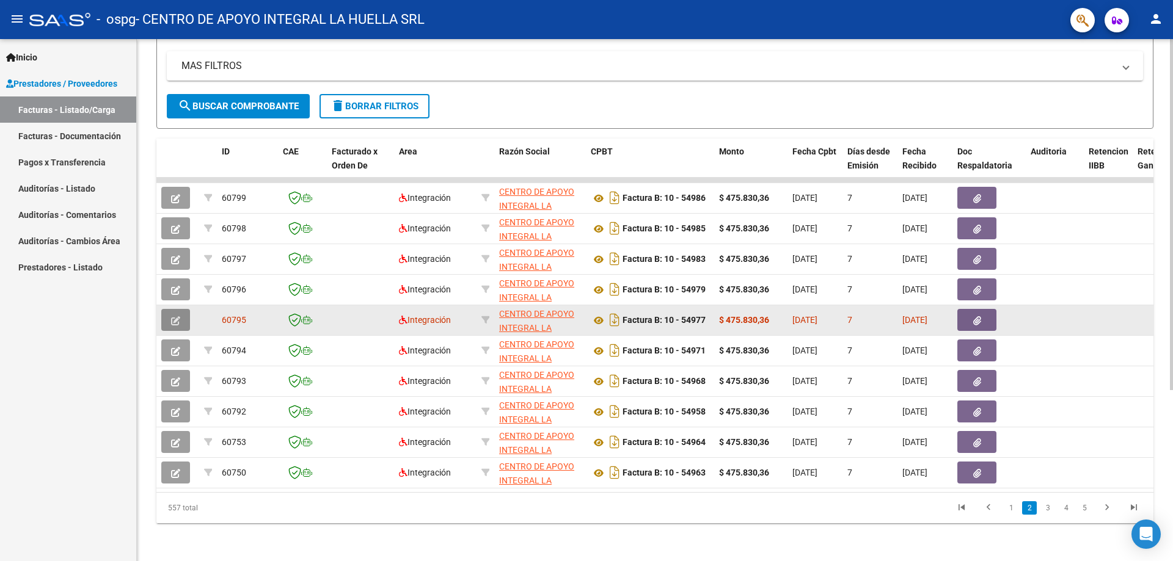
click at [179, 320] on icon "button" at bounding box center [175, 320] width 9 height 9
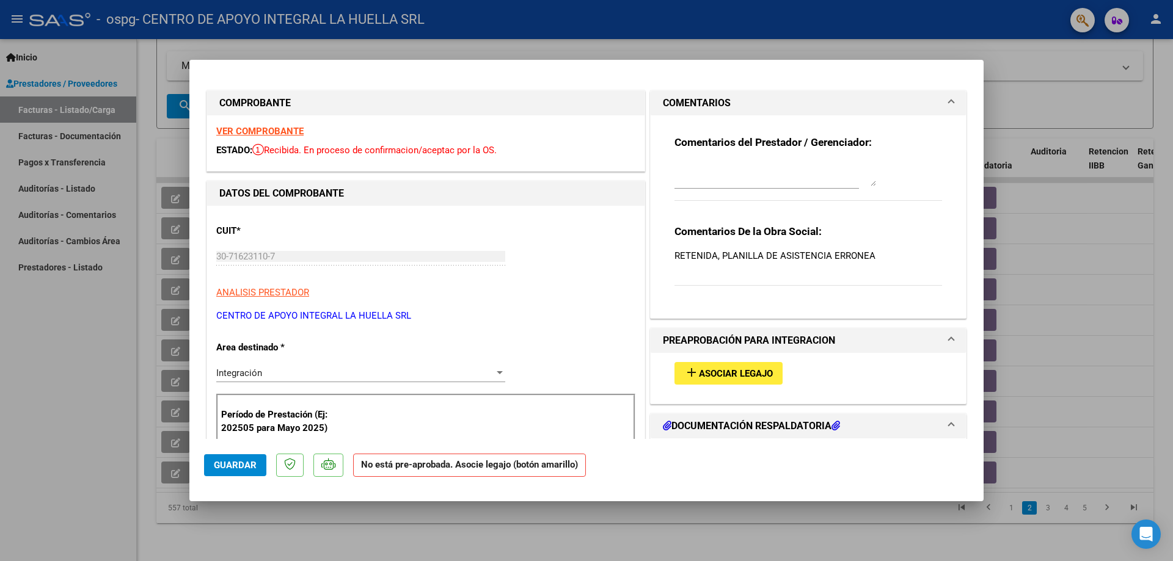
click at [178, 320] on div at bounding box center [586, 280] width 1173 height 561
type input "$ 0,00"
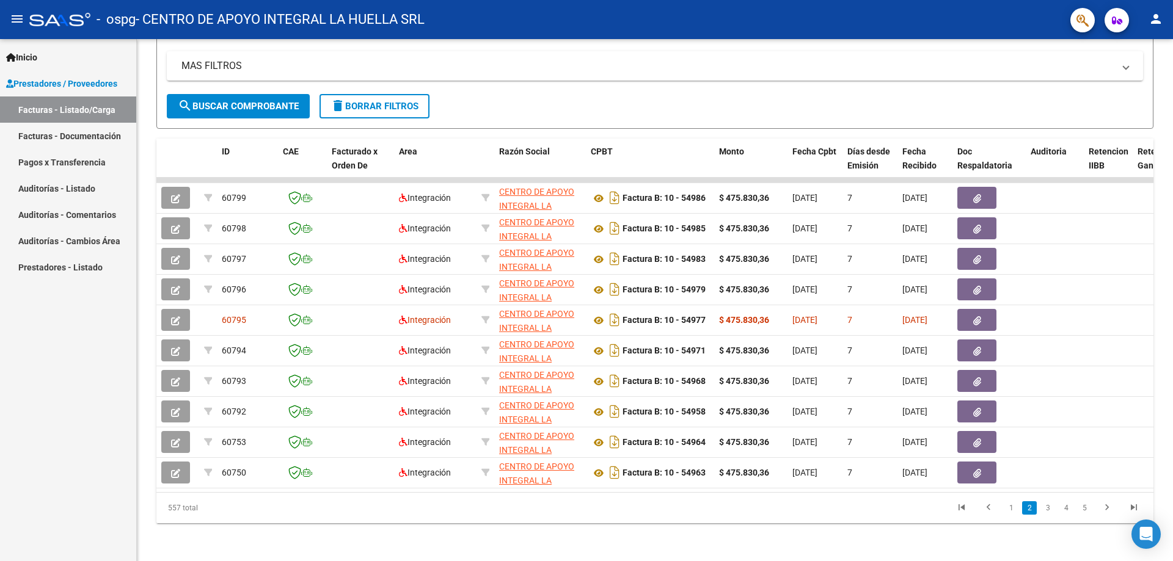
click at [58, 110] on link "Facturas - Listado/Carga" at bounding box center [68, 110] width 136 height 26
click at [1165, 26] on button "person" at bounding box center [1155, 19] width 24 height 24
click at [1124, 78] on button "exit_to_app Salir" at bounding box center [1130, 80] width 75 height 29
